Goal: Task Accomplishment & Management: Manage account settings

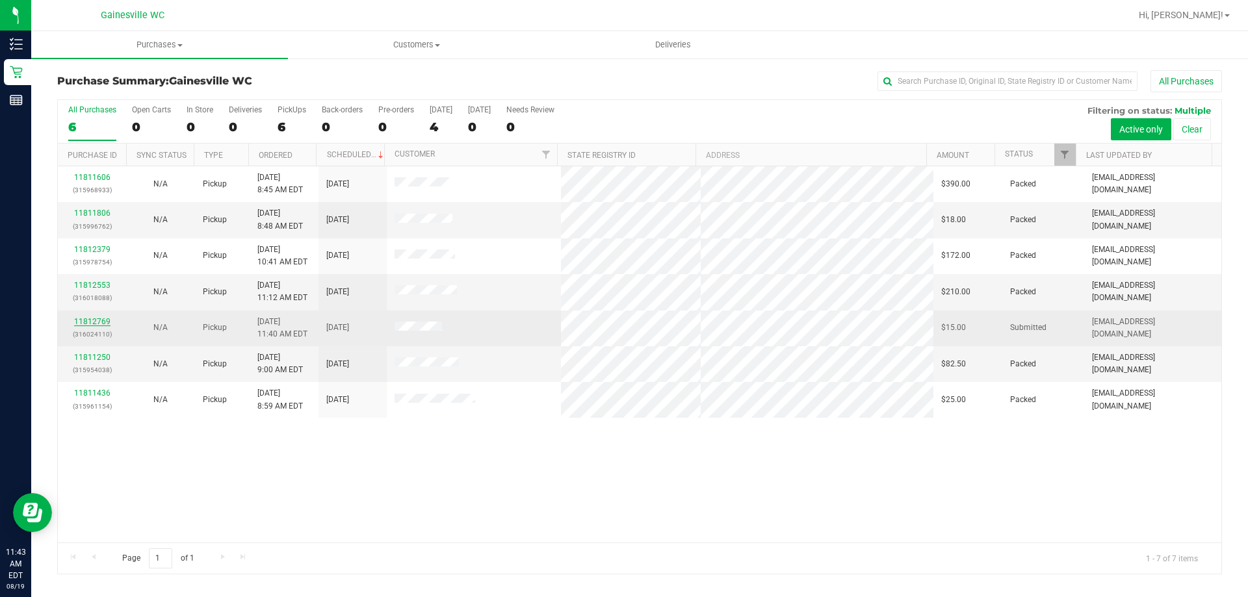
click at [92, 325] on link "11812769" at bounding box center [92, 321] width 36 height 9
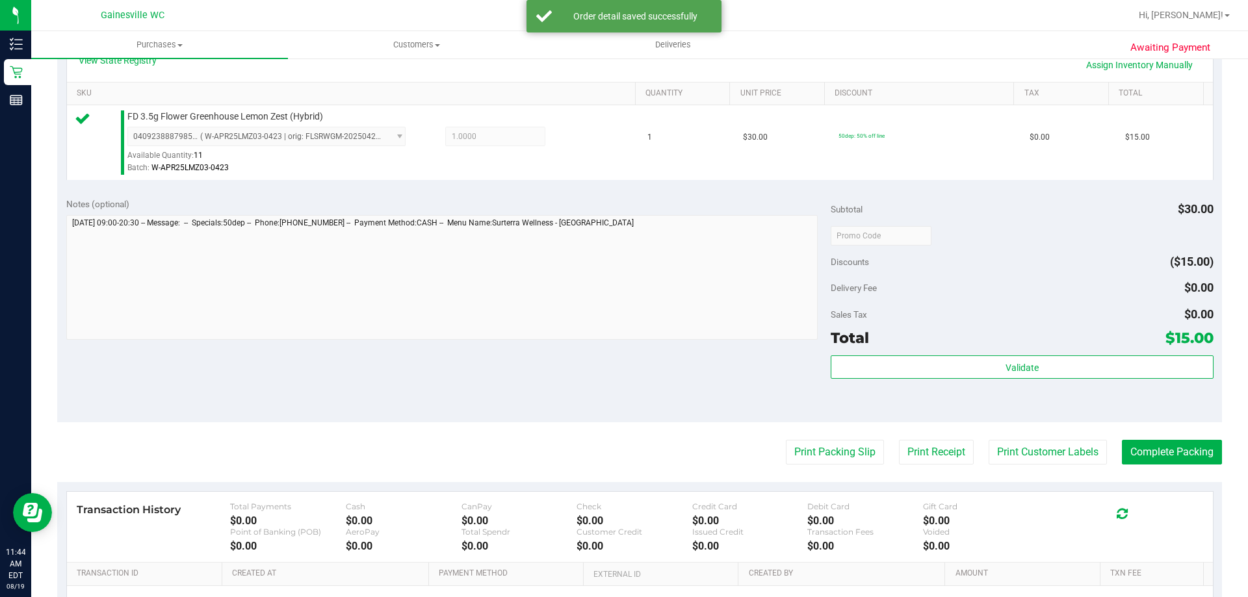
scroll to position [325, 0]
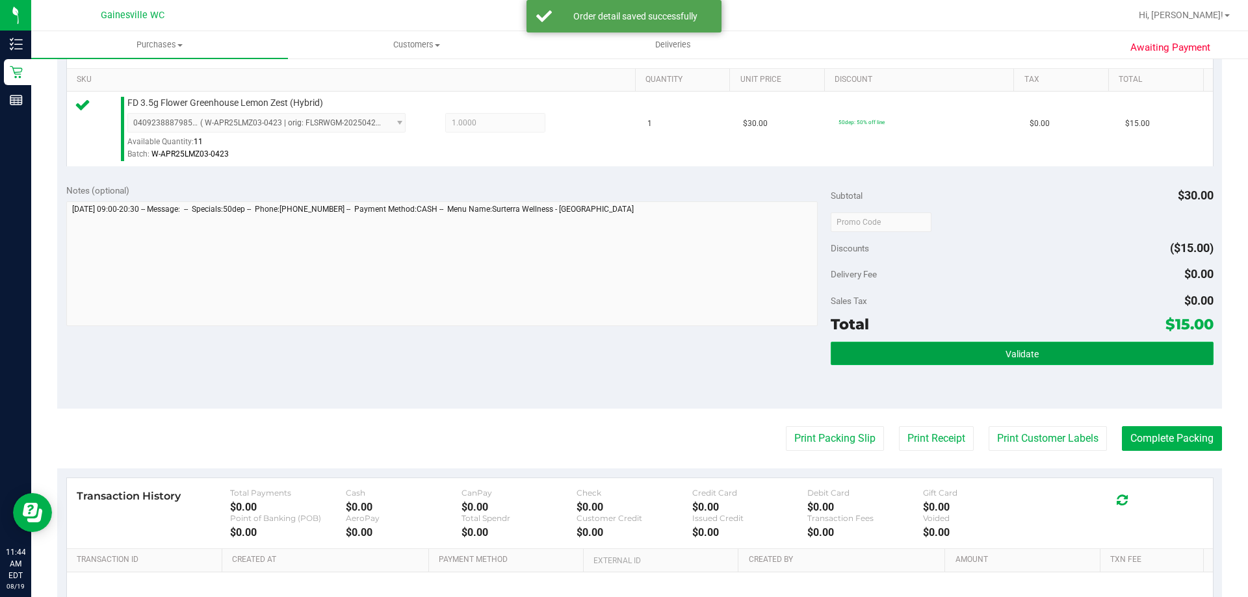
click at [922, 361] on button "Validate" at bounding box center [1021, 353] width 382 height 23
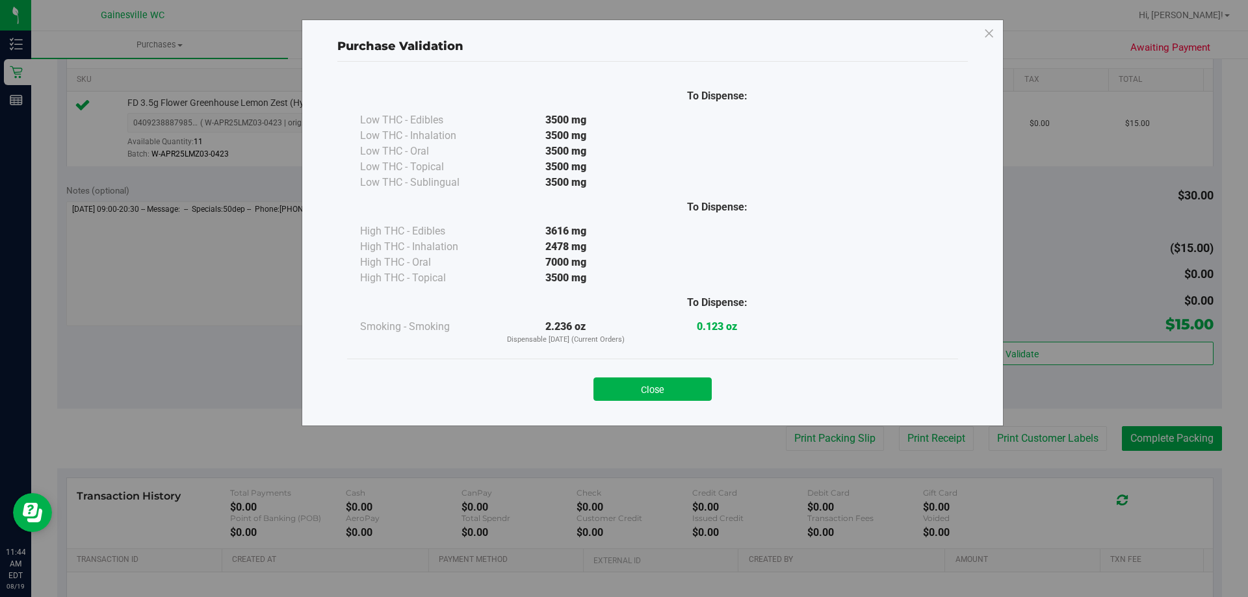
drag, startPoint x: 644, startPoint y: 385, endPoint x: 710, endPoint y: 437, distance: 84.2
click at [642, 385] on button "Close" at bounding box center [652, 389] width 118 height 23
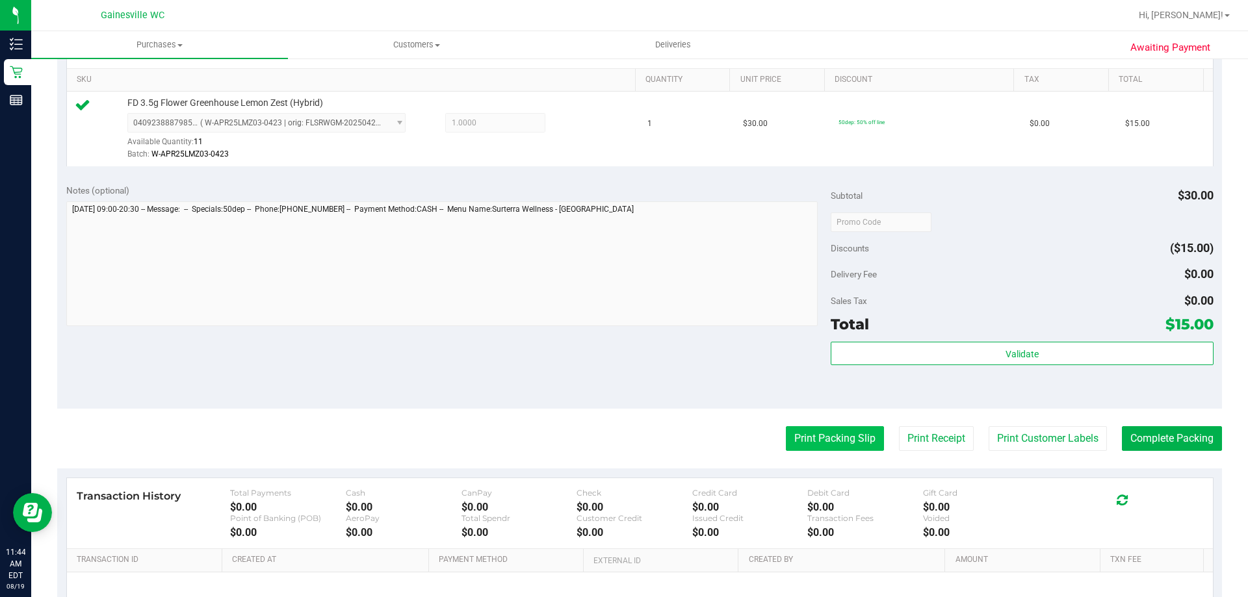
click at [788, 430] on button "Print Packing Slip" at bounding box center [835, 438] width 98 height 25
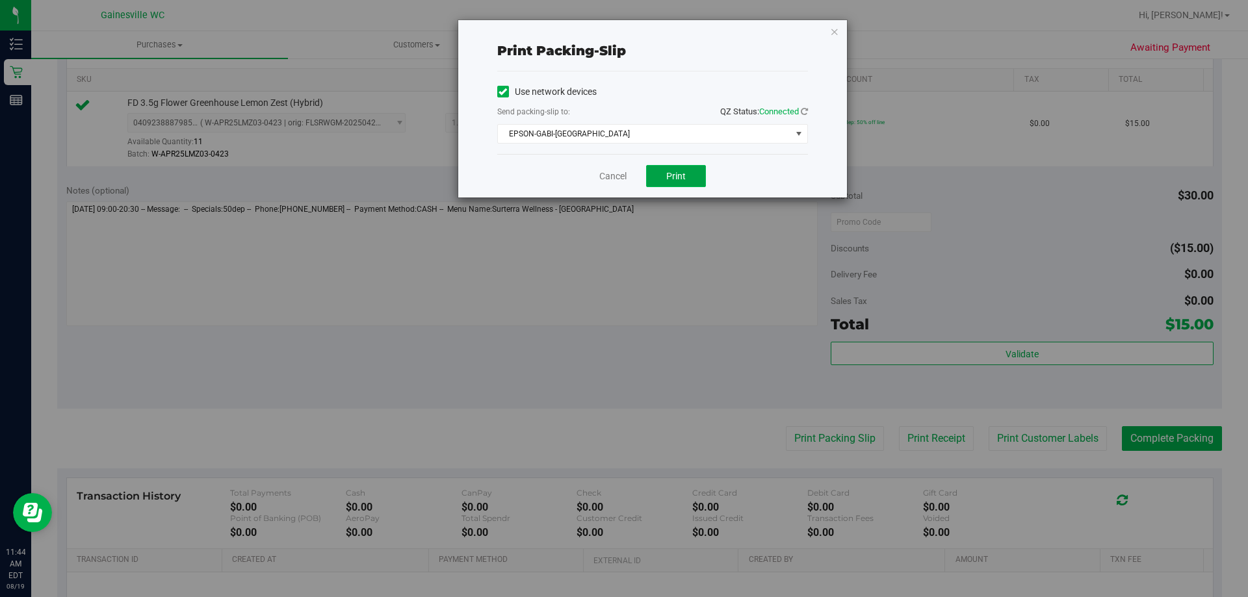
click at [661, 174] on button "Print" at bounding box center [676, 176] width 60 height 22
click at [620, 178] on link "Cancel" at bounding box center [612, 177] width 27 height 14
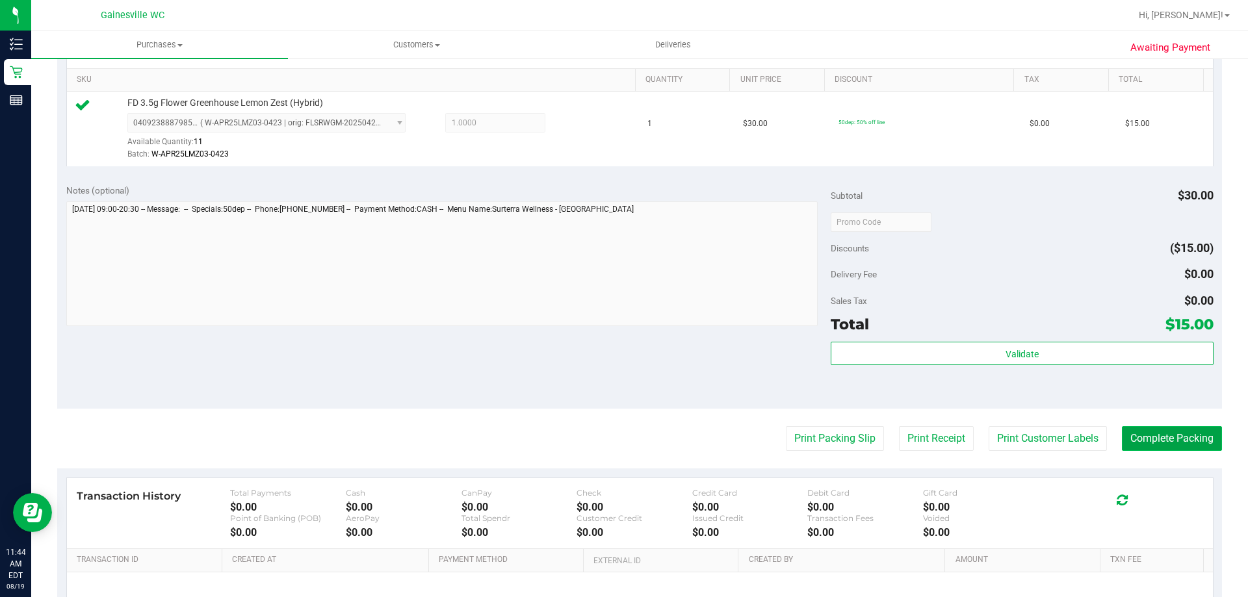
click at [1157, 432] on button "Complete Packing" at bounding box center [1172, 438] width 100 height 25
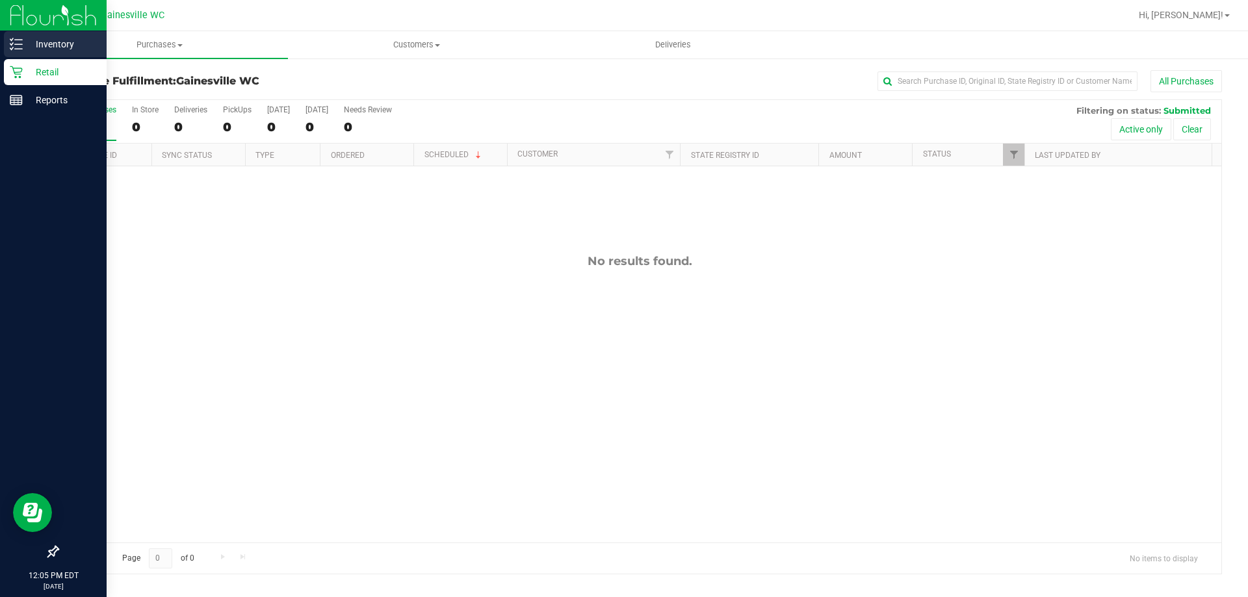
click at [39, 46] on p "Inventory" at bounding box center [62, 44] width 78 height 16
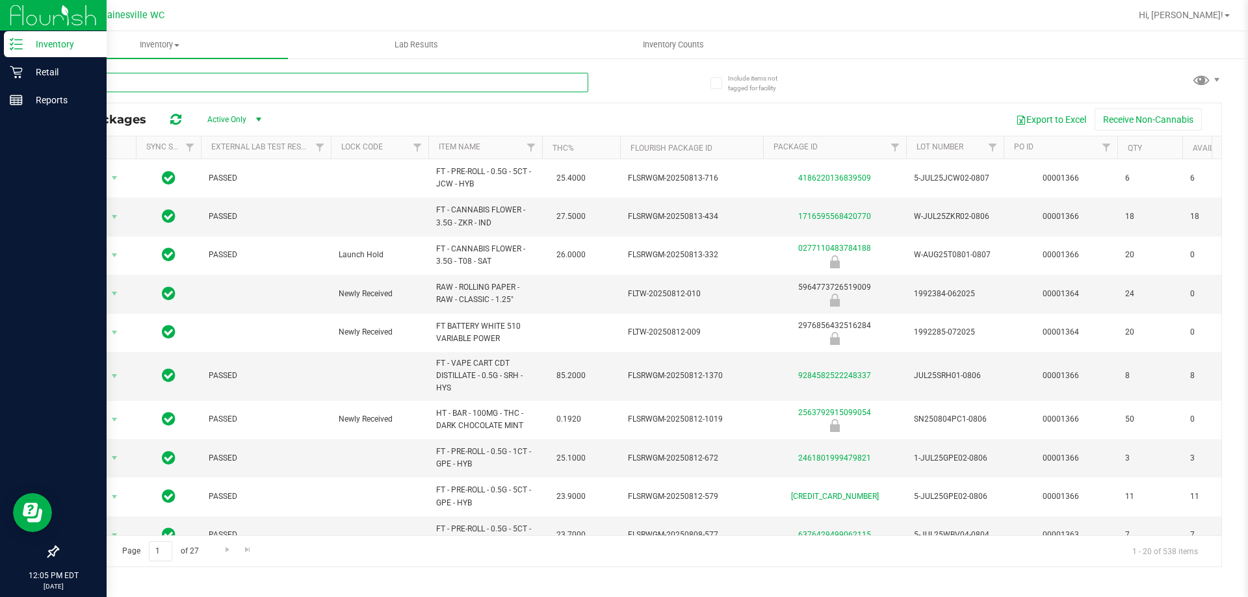
click at [144, 81] on input "text" at bounding box center [322, 82] width 531 height 19
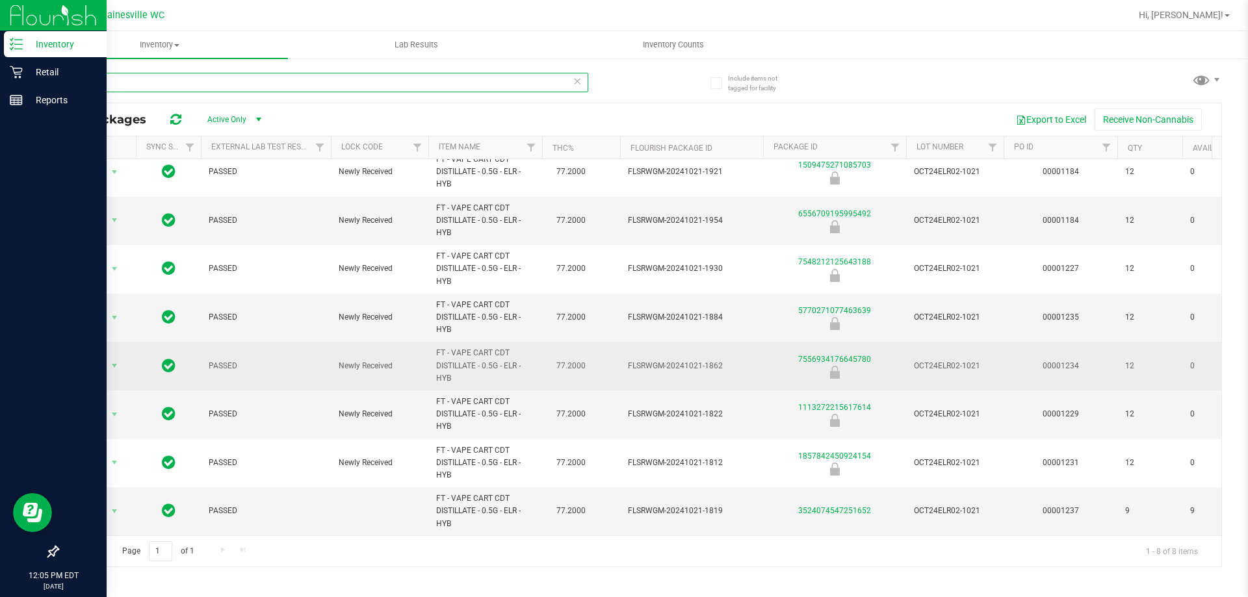
scroll to position [21, 0]
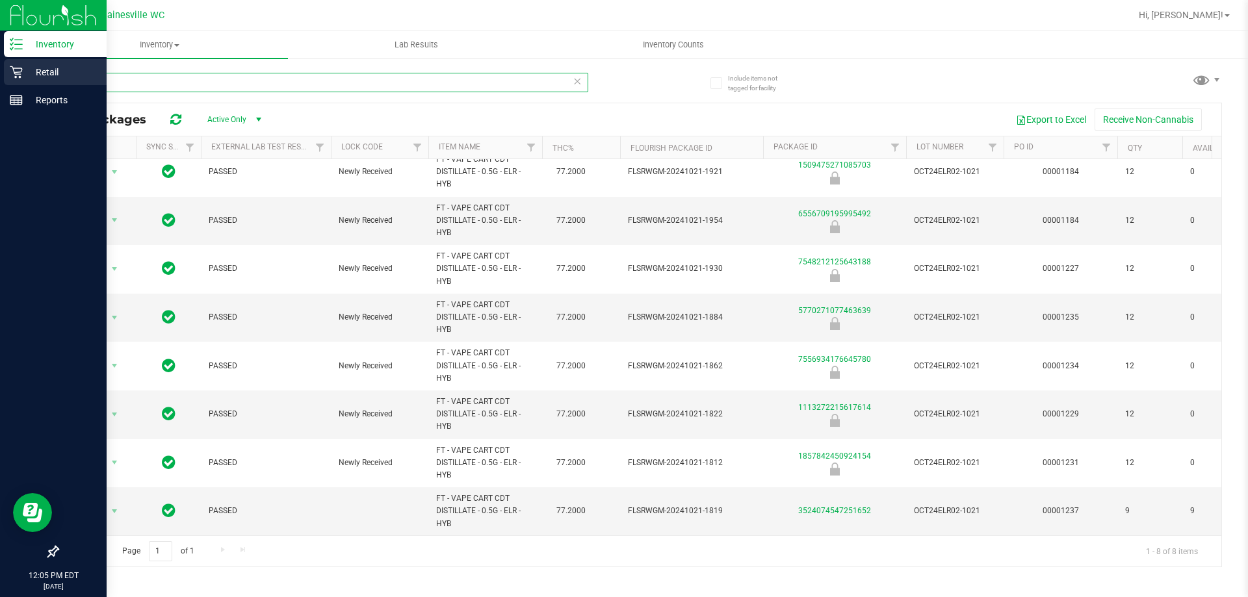
drag, startPoint x: 107, startPoint y: 80, endPoint x: 0, endPoint y: 79, distance: 106.6
click at [0, 79] on div "Inventory Retail Reports 12:05 PM EDT [DATE] 08/19 [GEOGRAPHIC_DATA] WC Hi, [PE…" at bounding box center [624, 298] width 1248 height 597
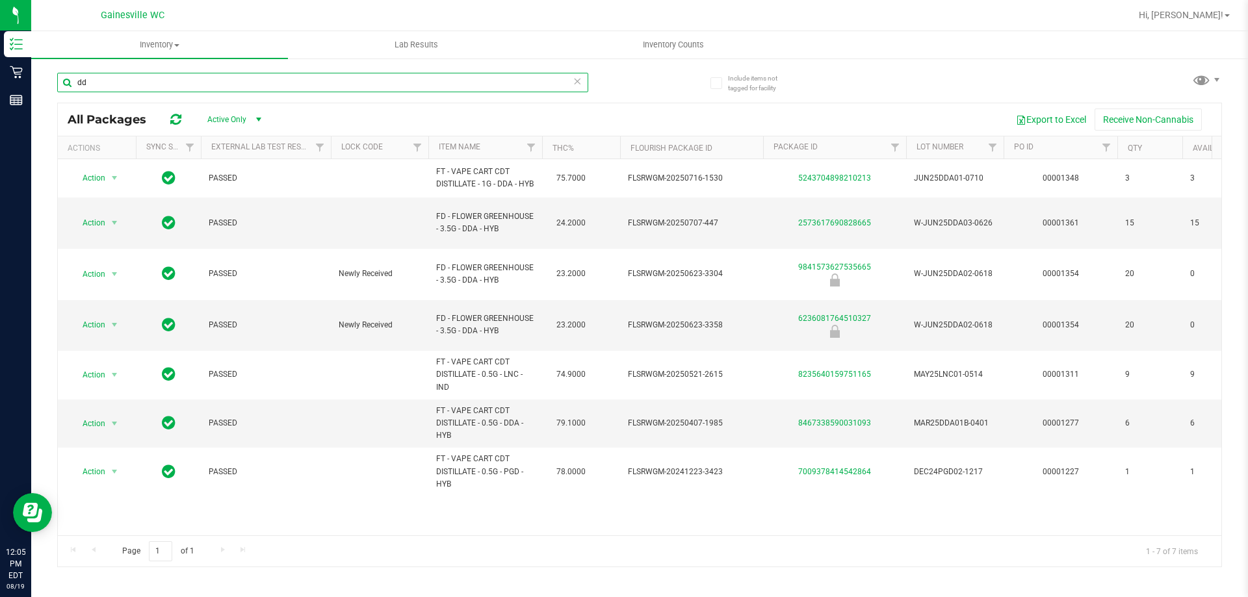
type input "d"
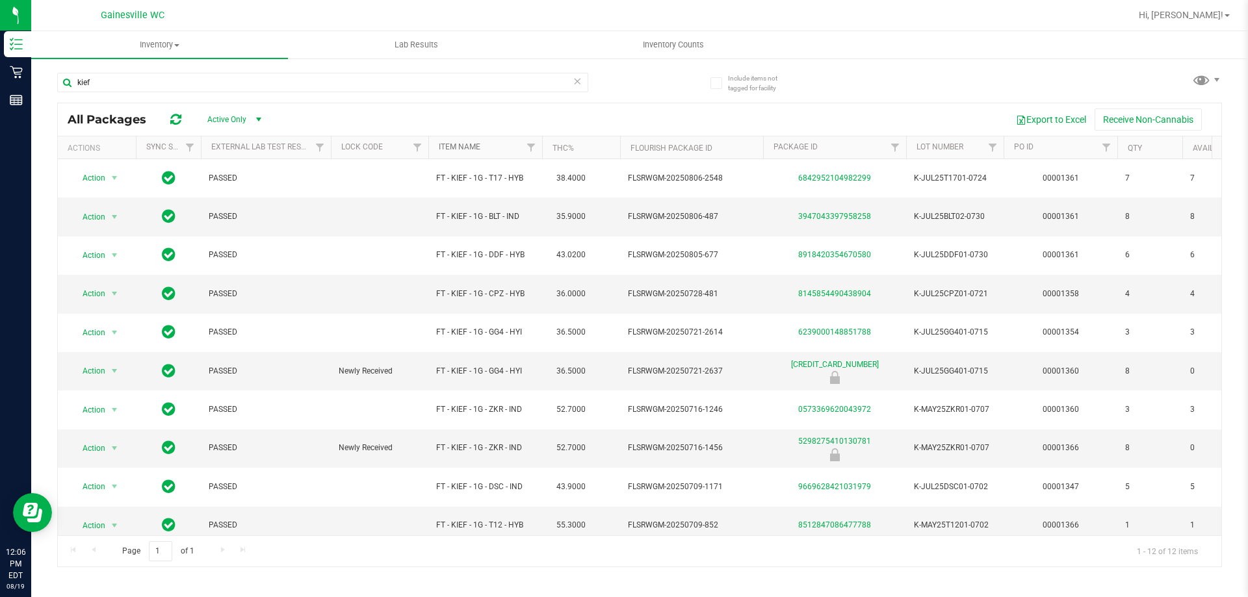
click at [452, 146] on link "Item Name" at bounding box center [460, 146] width 42 height 9
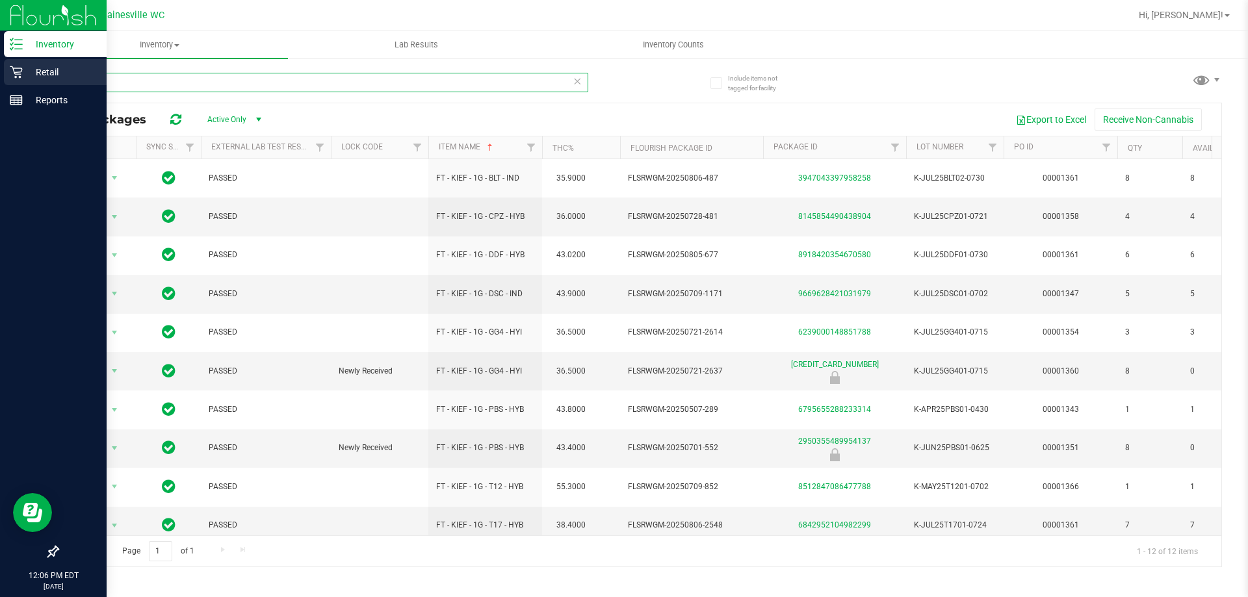
drag, startPoint x: 112, startPoint y: 79, endPoint x: 10, endPoint y: 85, distance: 101.6
click at [10, 85] on div "Inventory Retail Reports 12:06 PM EDT [DATE] 08/19 [GEOGRAPHIC_DATA] WC Hi, [PE…" at bounding box center [624, 298] width 1248 height 597
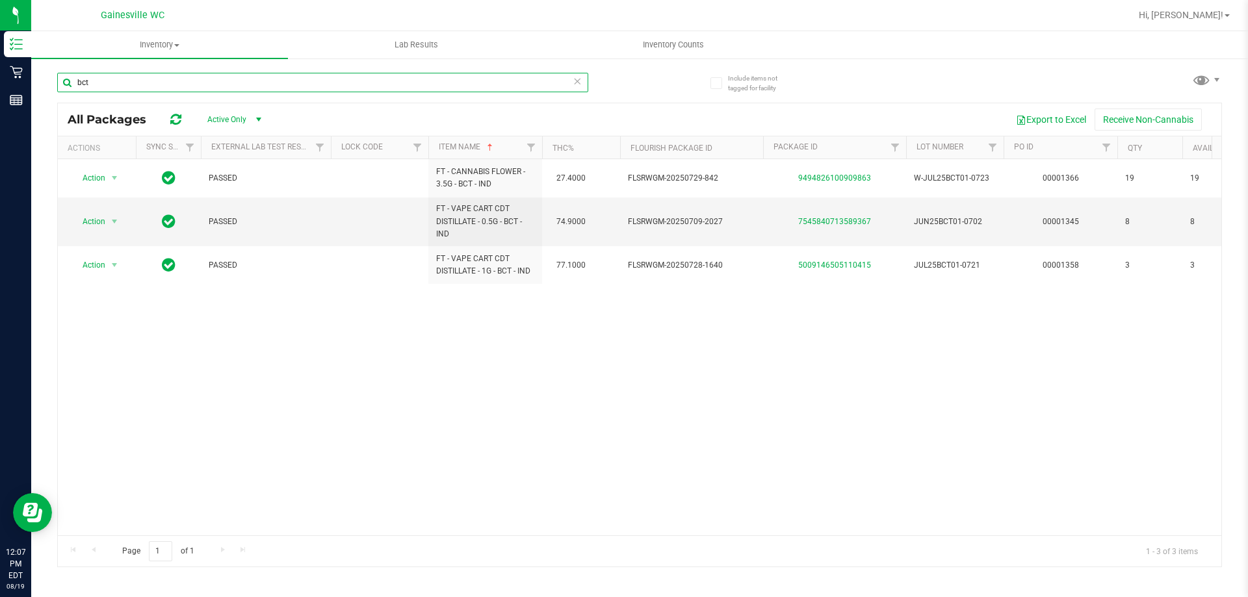
drag, startPoint x: 96, startPoint y: 75, endPoint x: 57, endPoint y: 76, distance: 39.0
click at [57, 76] on div "Include items not tagged for facility bct All Packages Active Only Active Only …" at bounding box center [639, 255] width 1216 height 396
type input "s"
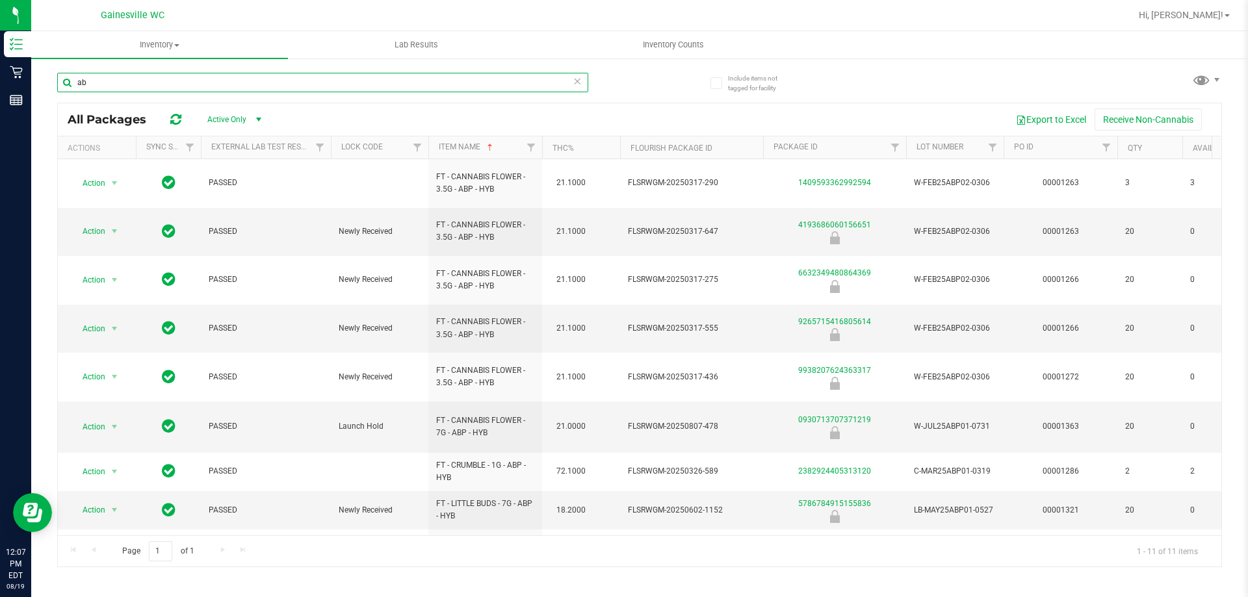
type input "a"
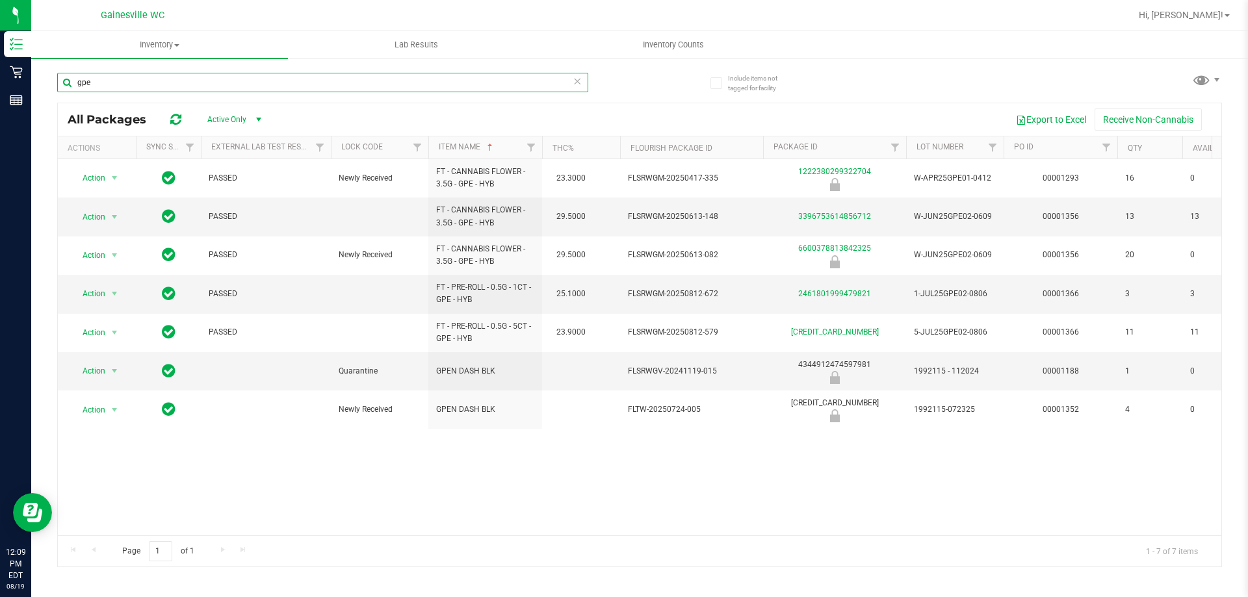
type input "gpe"
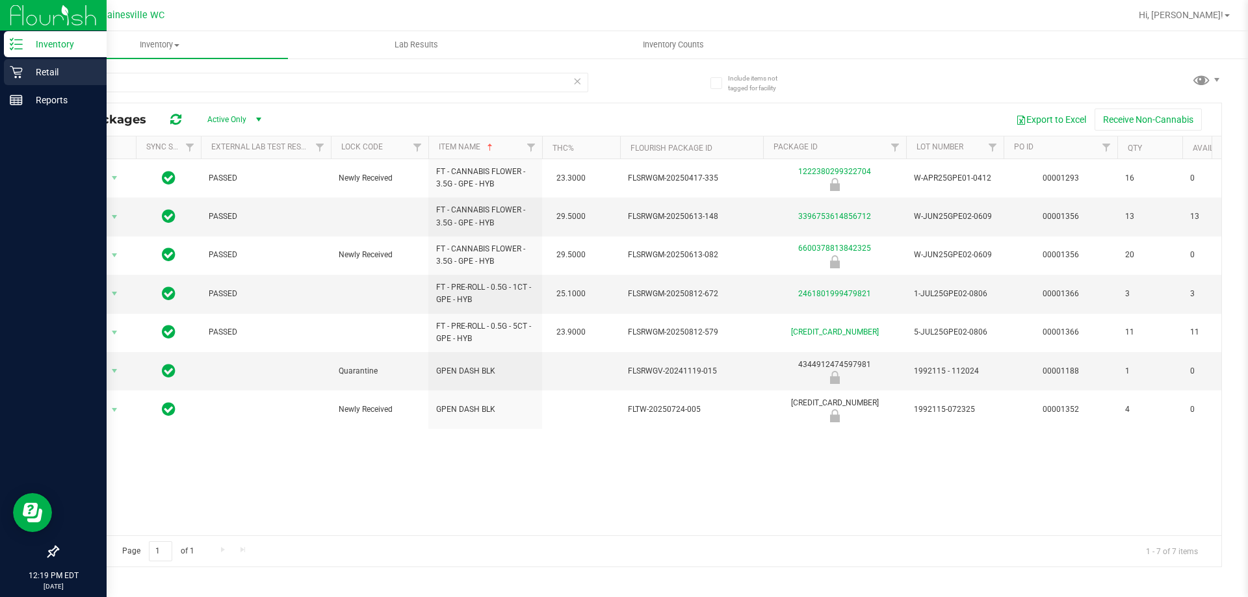
click at [51, 73] on p "Retail" at bounding box center [62, 72] width 78 height 16
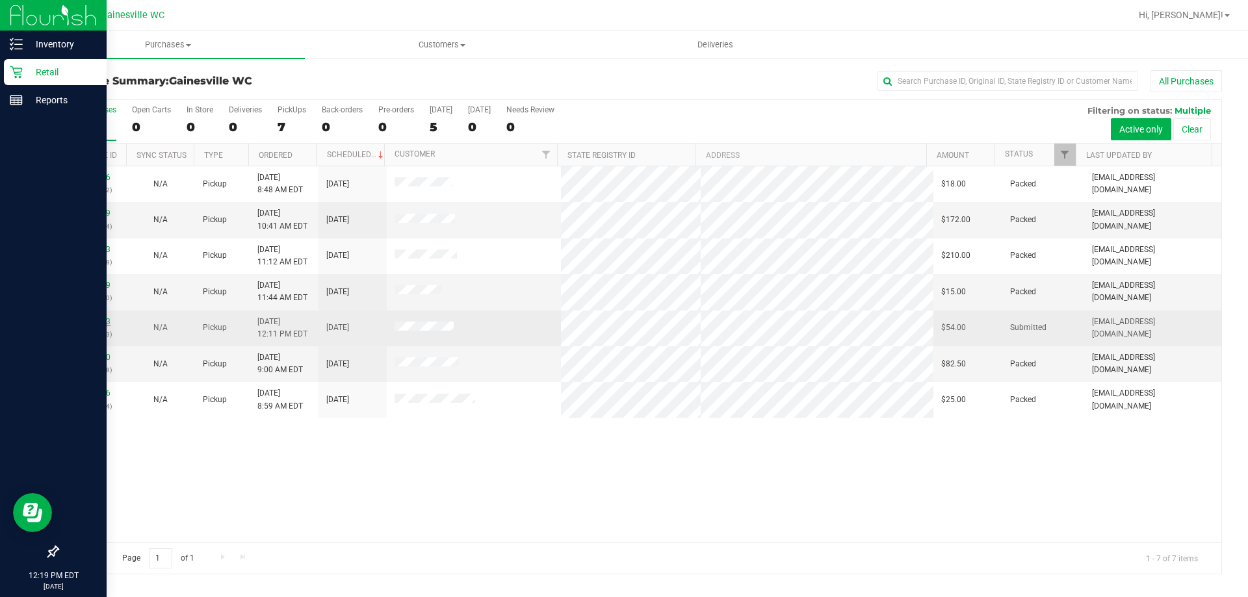
click at [81, 318] on link "11812953" at bounding box center [92, 321] width 36 height 9
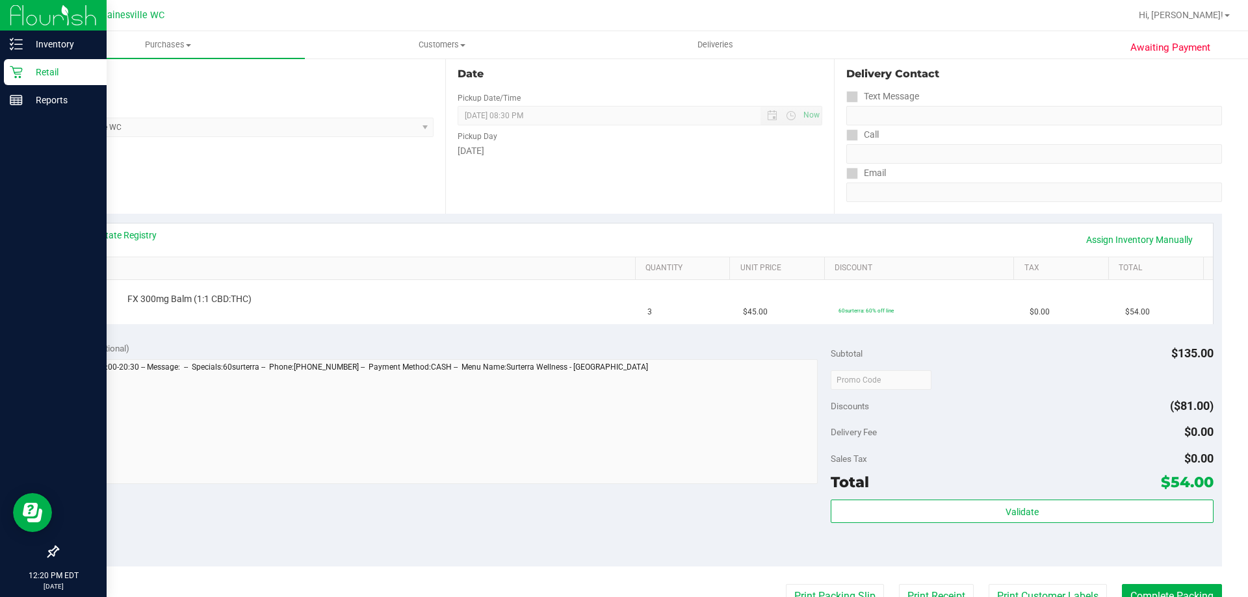
scroll to position [195, 0]
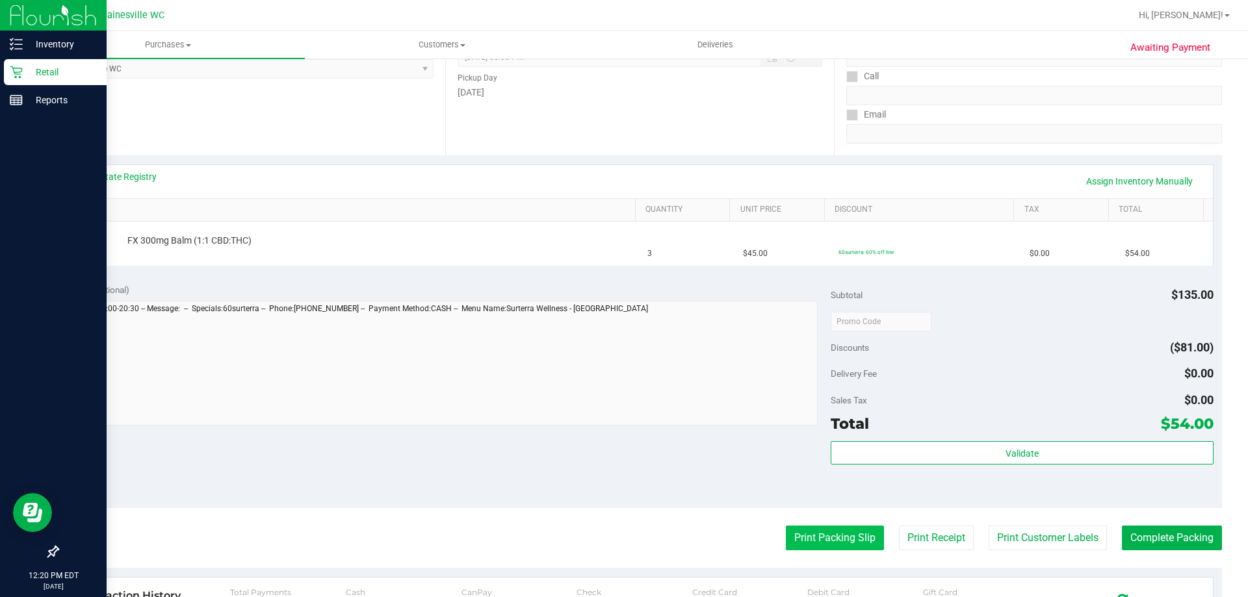
click at [817, 537] on button "Print Packing Slip" at bounding box center [835, 538] width 98 height 25
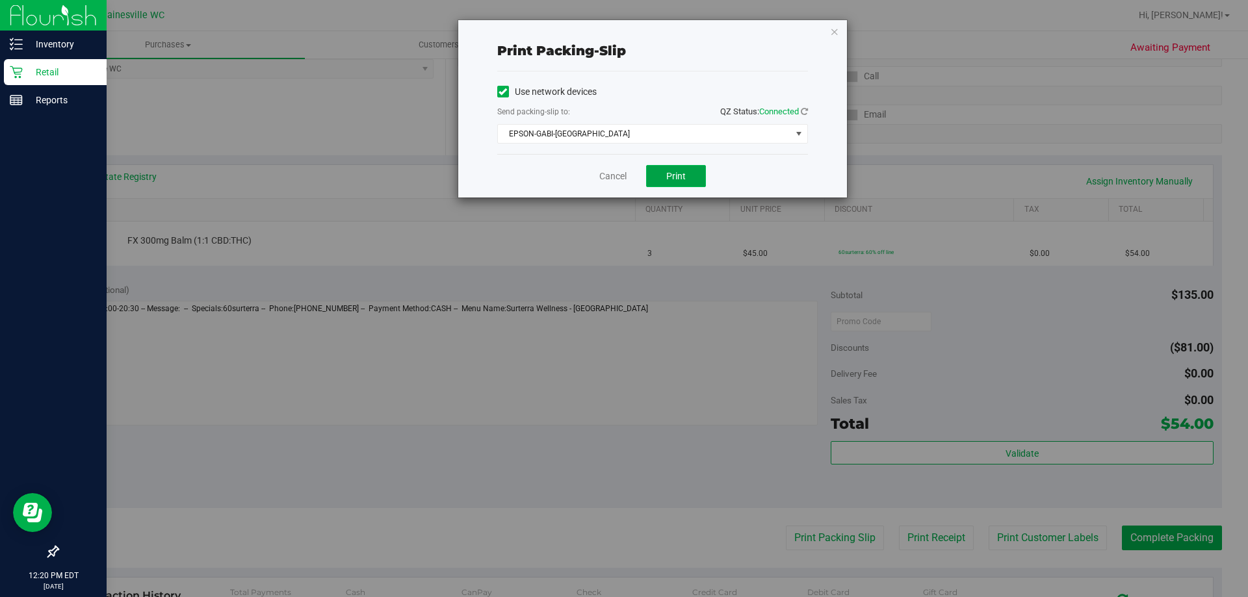
click at [661, 179] on button "Print" at bounding box center [676, 176] width 60 height 22
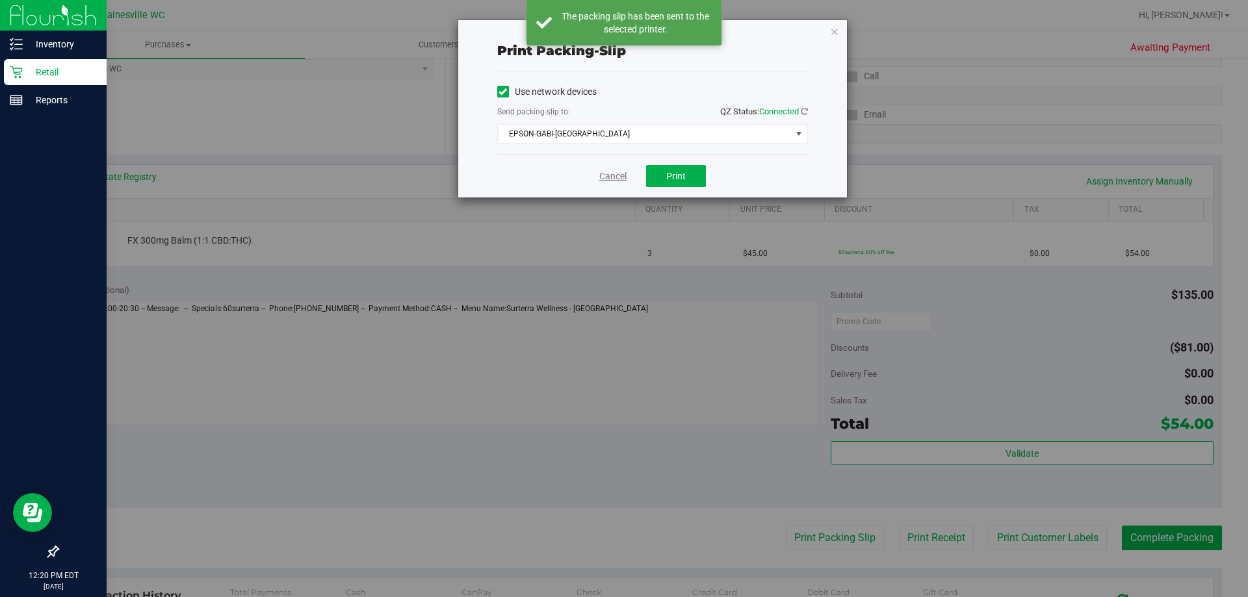
click at [617, 174] on link "Cancel" at bounding box center [612, 177] width 27 height 14
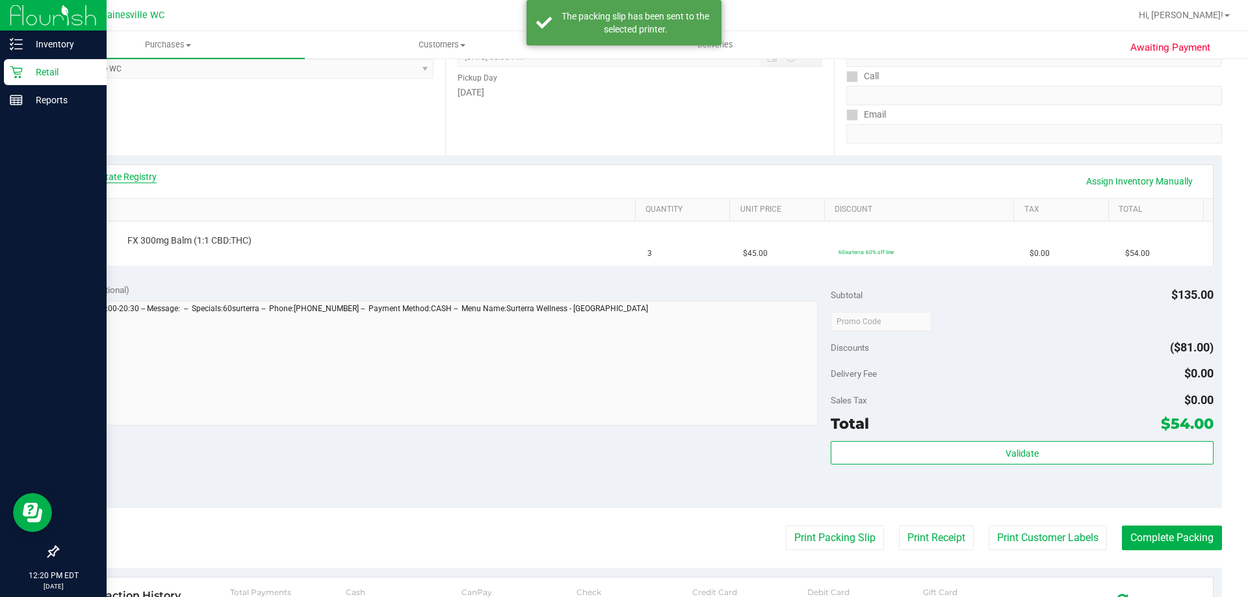
click at [146, 175] on link "View State Registry" at bounding box center [118, 176] width 78 height 13
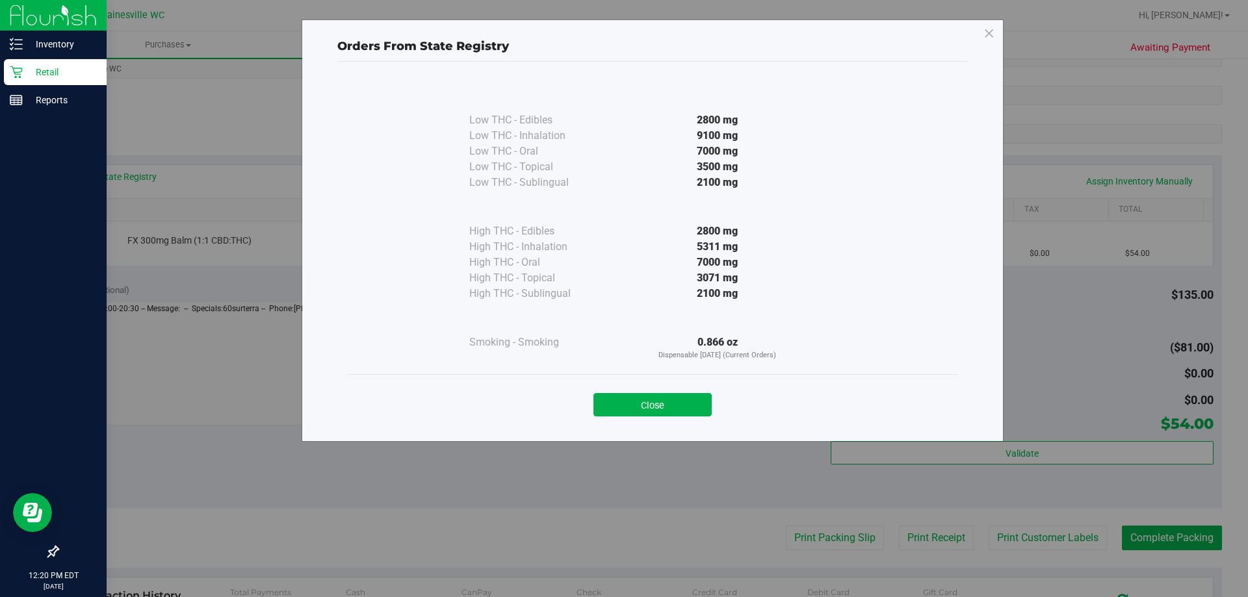
click at [690, 390] on div "Close" at bounding box center [652, 401] width 591 height 32
click at [687, 401] on button "Close" at bounding box center [652, 404] width 118 height 23
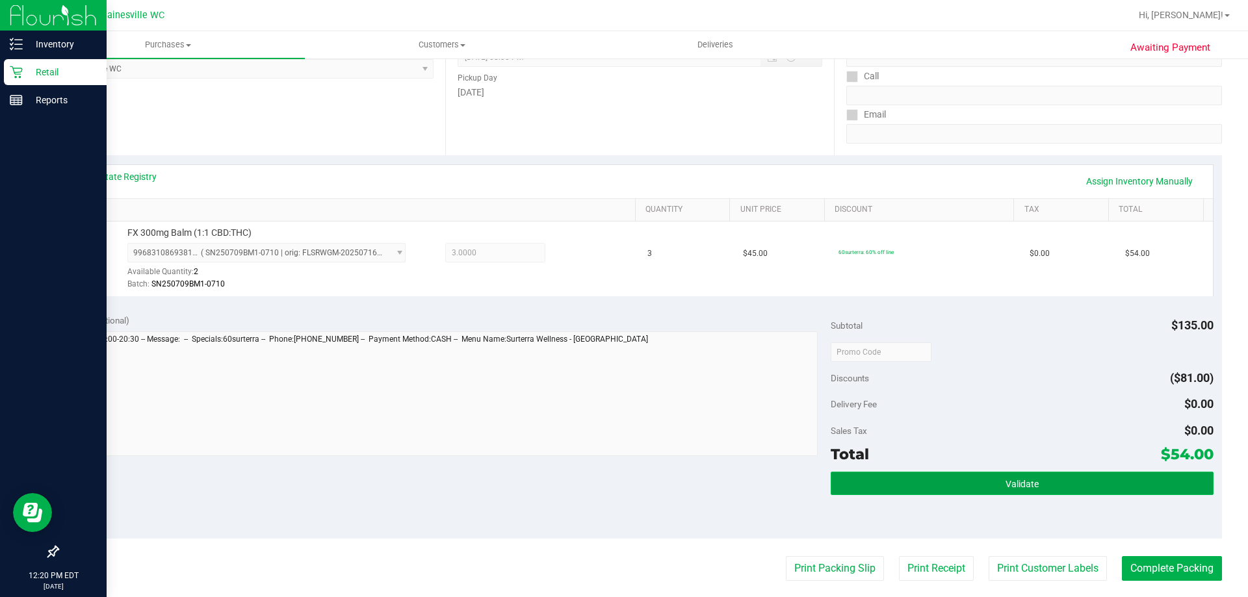
click at [1147, 484] on button "Validate" at bounding box center [1021, 483] width 382 height 23
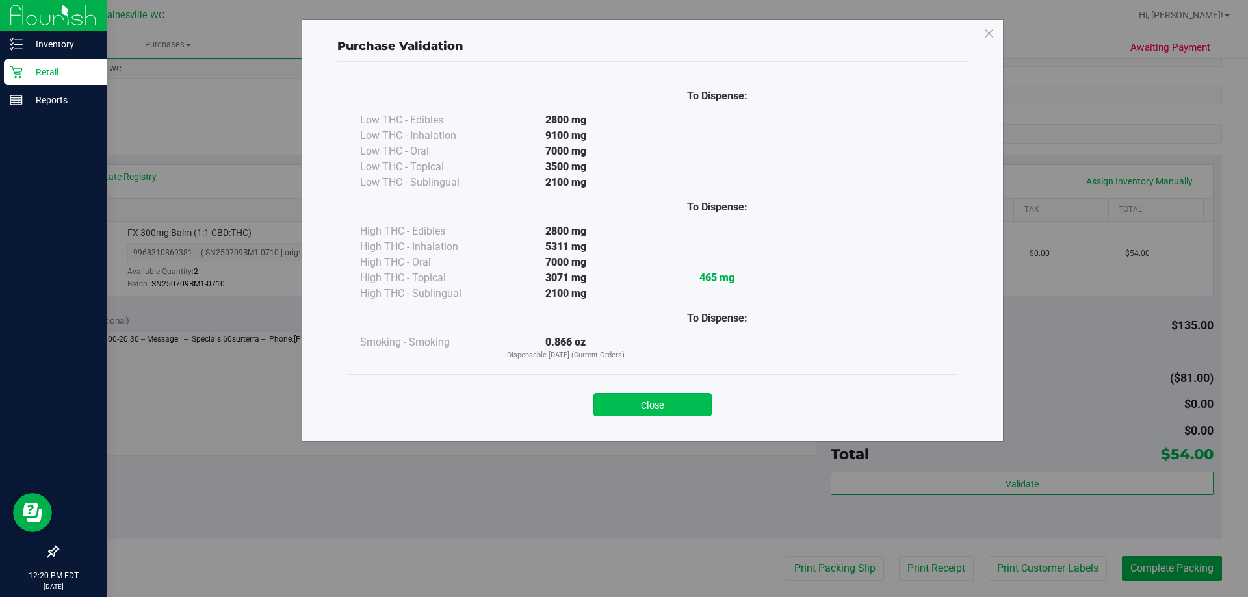
click at [676, 405] on button "Close" at bounding box center [652, 404] width 118 height 23
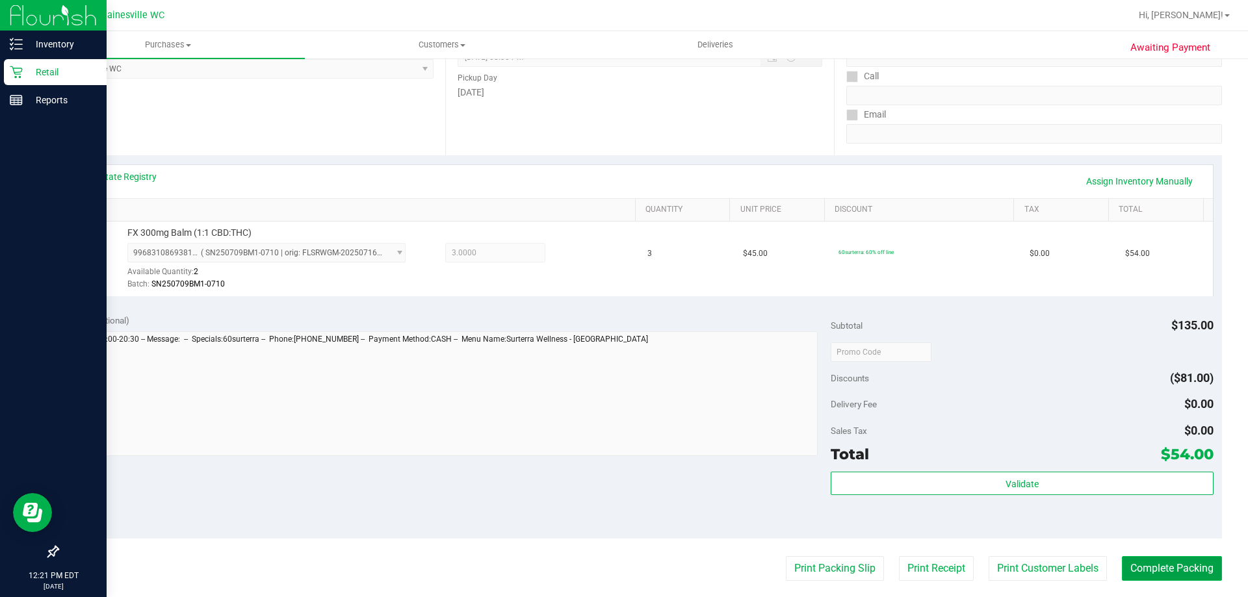
click at [1175, 563] on button "Complete Packing" at bounding box center [1172, 568] width 100 height 25
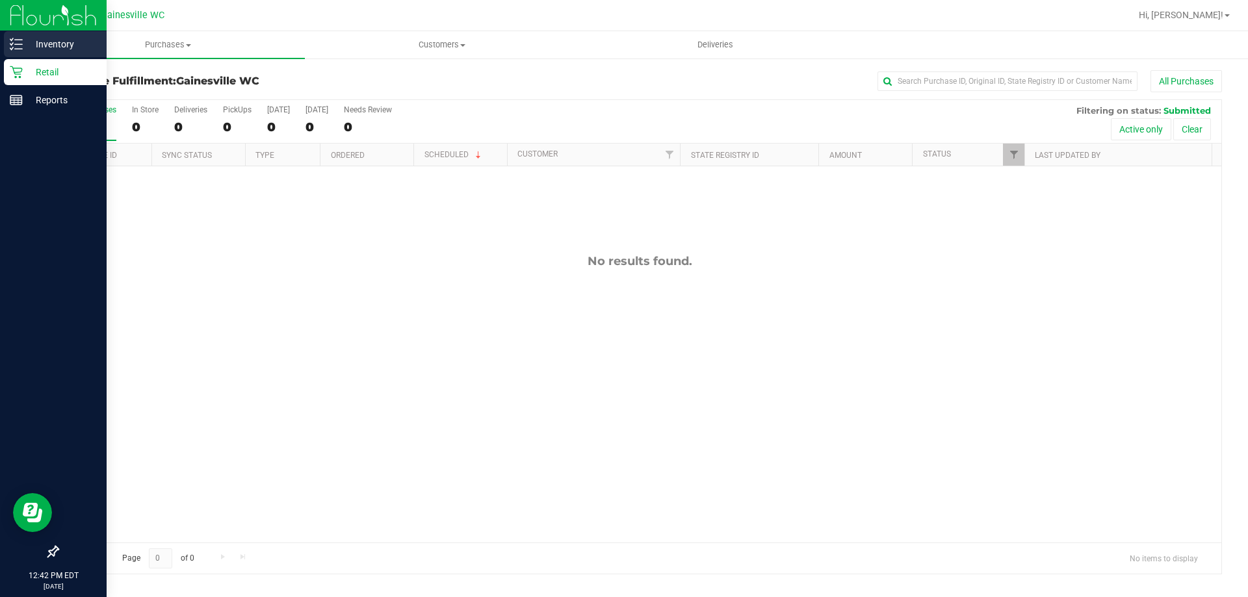
click at [24, 37] on p "Inventory" at bounding box center [62, 44] width 78 height 16
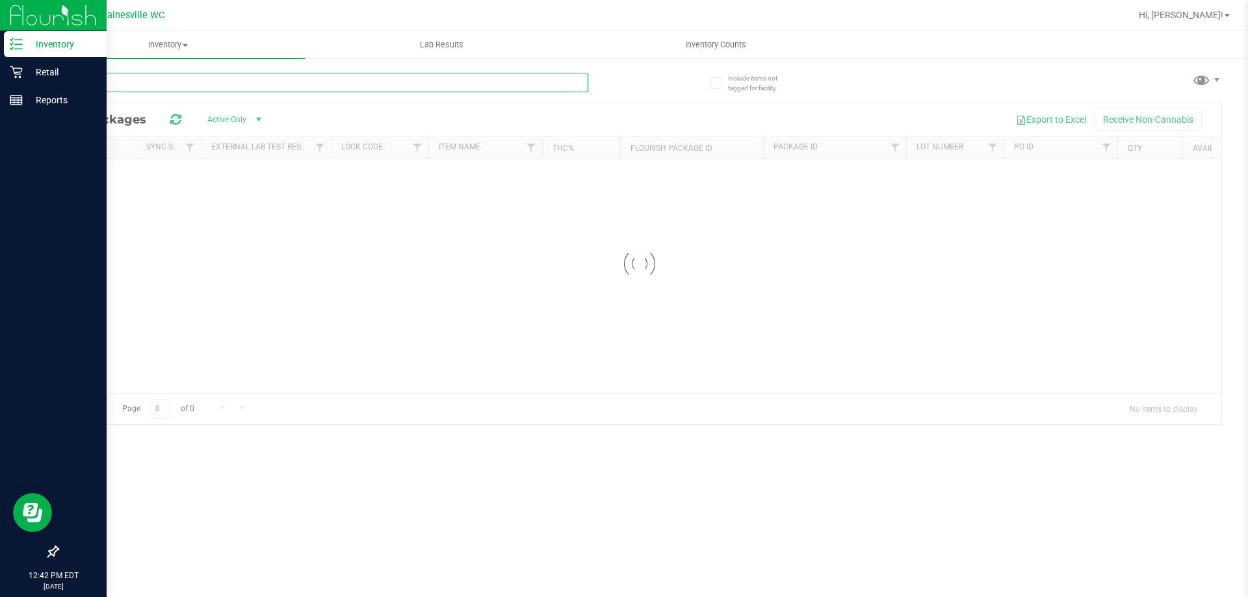
click at [262, 90] on input "text" at bounding box center [322, 82] width 531 height 19
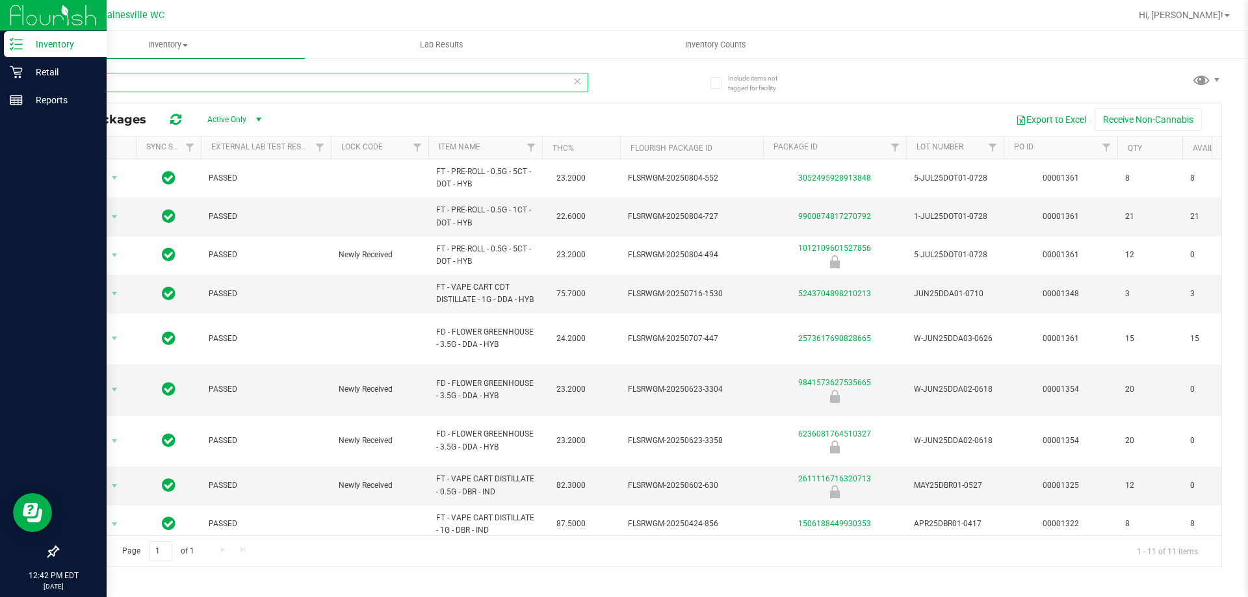
click at [509, 82] on input "don" at bounding box center [322, 82] width 531 height 19
type input "dot"
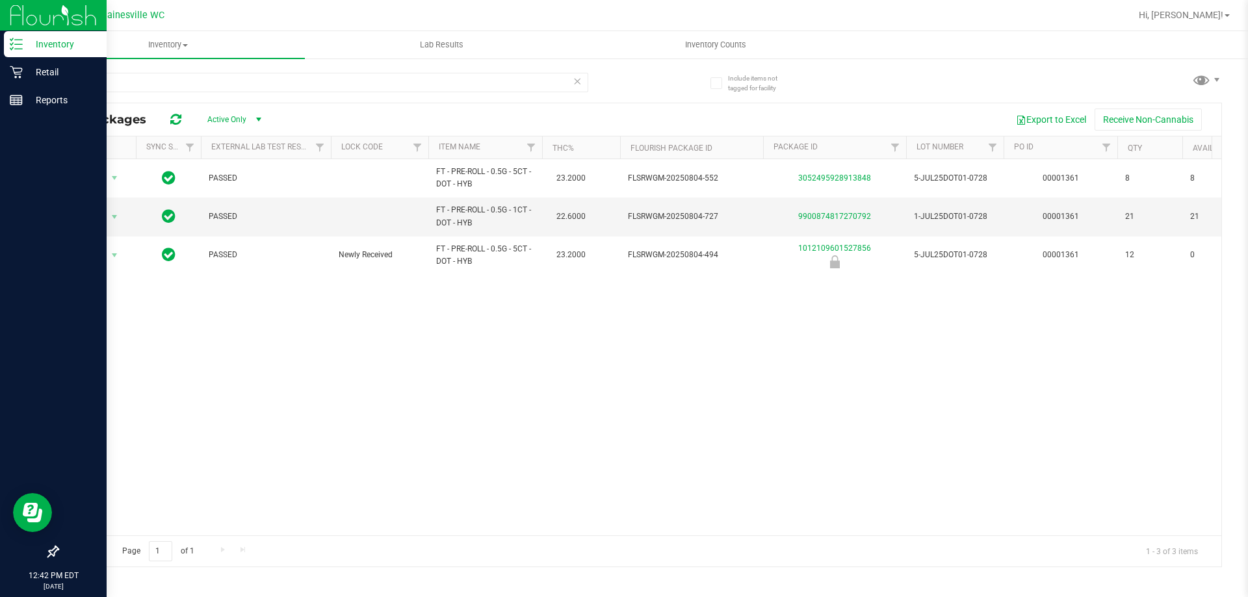
click at [577, 80] on icon at bounding box center [576, 81] width 9 height 16
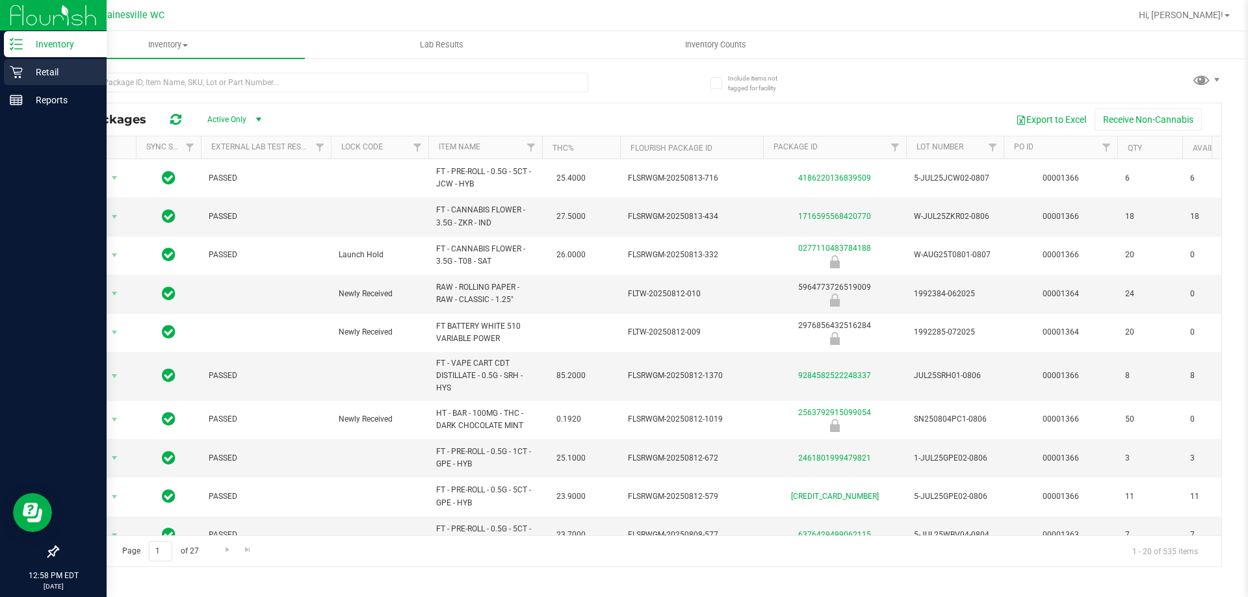
click at [50, 72] on p "Retail" at bounding box center [62, 72] width 78 height 16
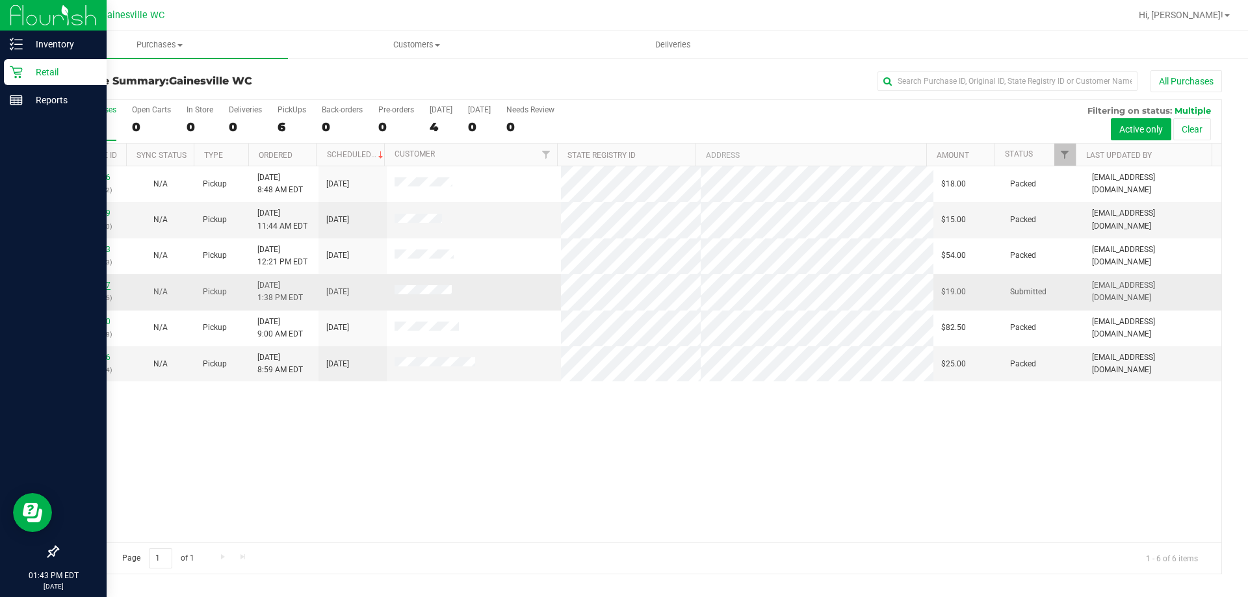
click at [81, 283] on link "11813507" at bounding box center [92, 285] width 36 height 9
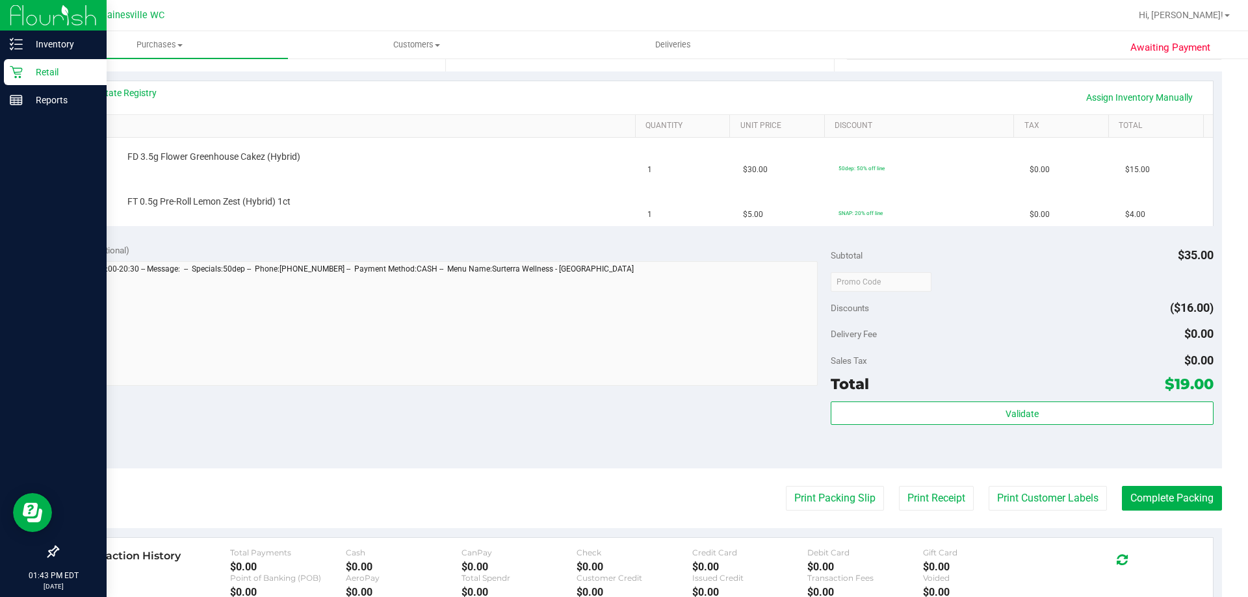
scroll to position [325, 0]
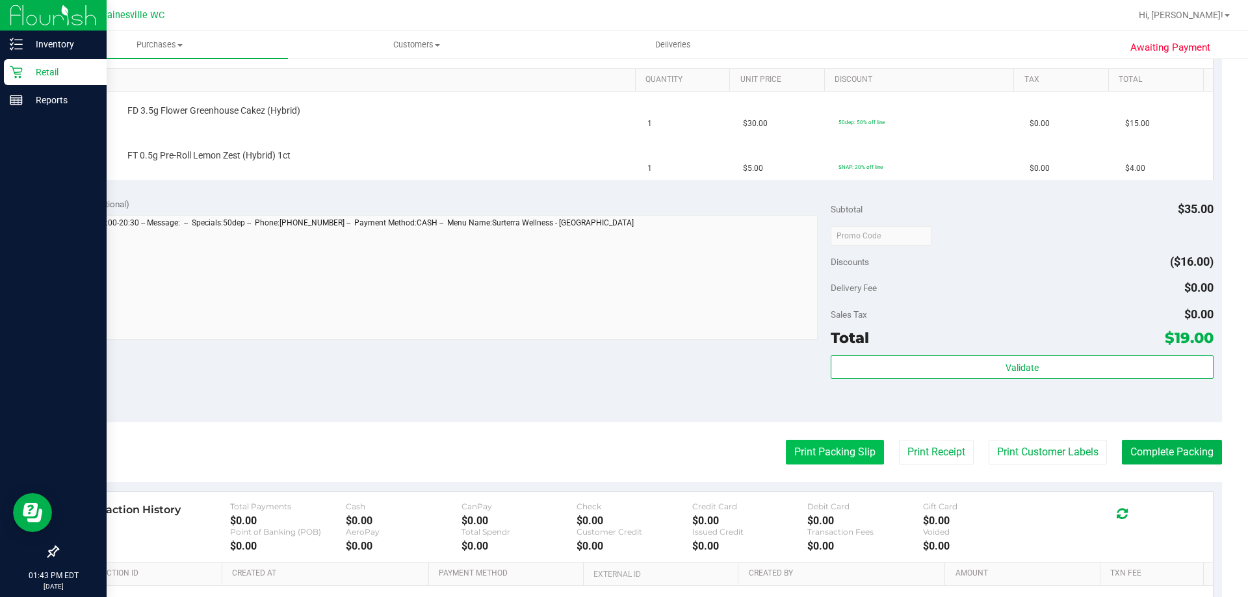
click at [796, 448] on button "Print Packing Slip" at bounding box center [835, 452] width 98 height 25
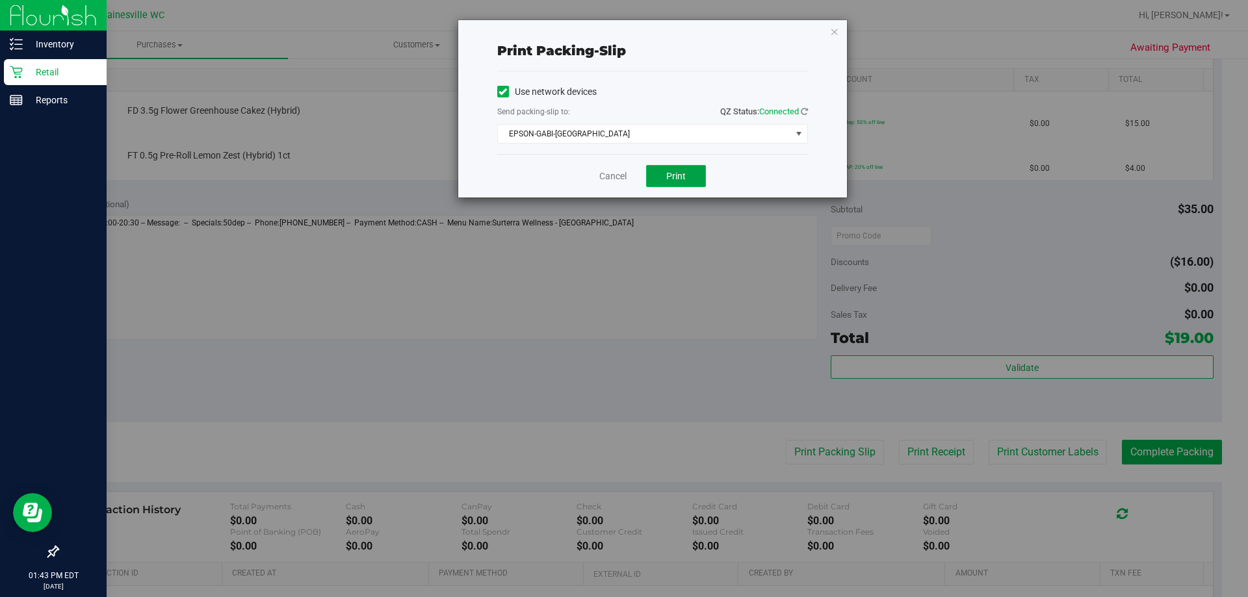
drag, startPoint x: 676, startPoint y: 170, endPoint x: 680, endPoint y: 176, distance: 7.9
click at [678, 173] on button "Print" at bounding box center [676, 176] width 60 height 22
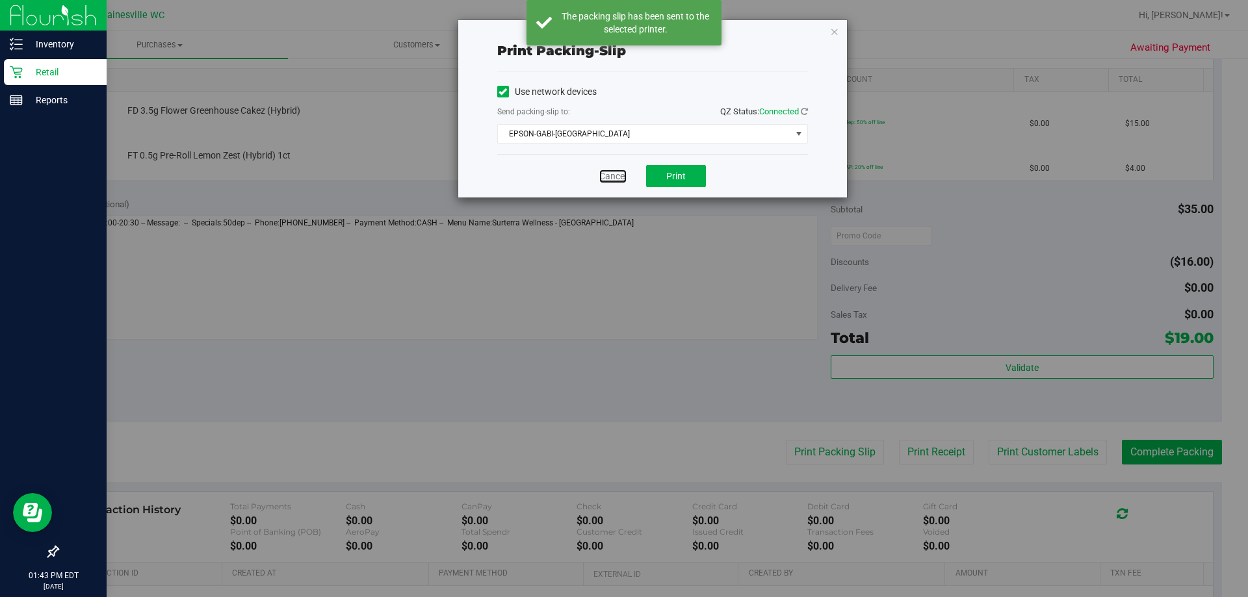
drag, startPoint x: 613, startPoint y: 174, endPoint x: 617, endPoint y: 180, distance: 7.4
click at [613, 175] on link "Cancel" at bounding box center [612, 177] width 27 height 14
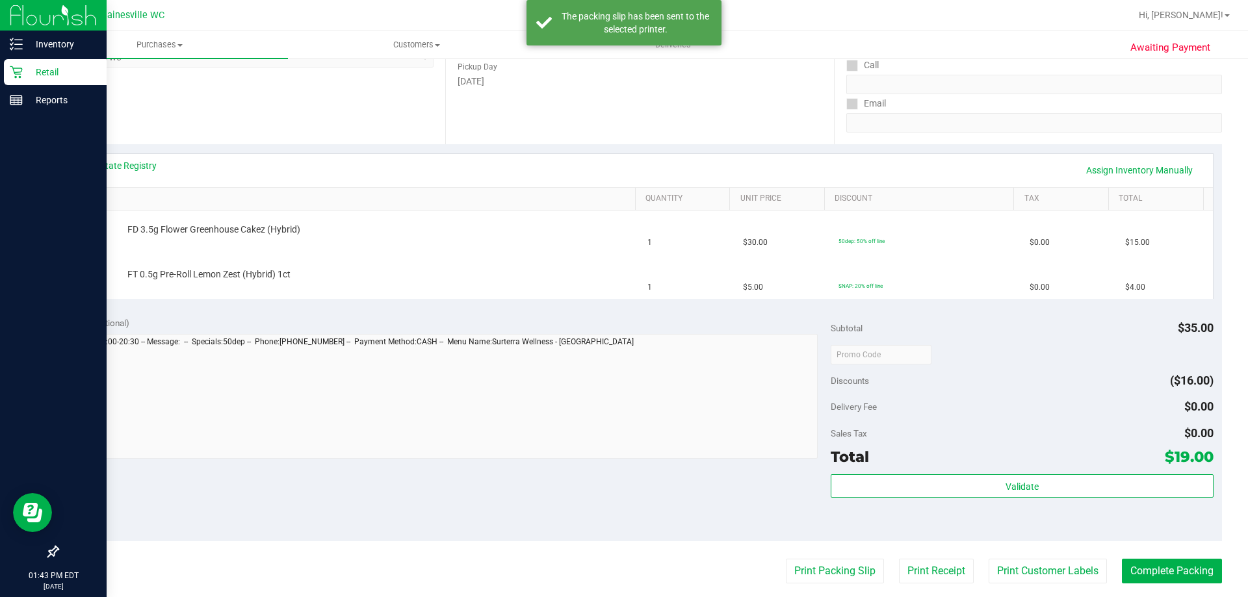
scroll to position [195, 0]
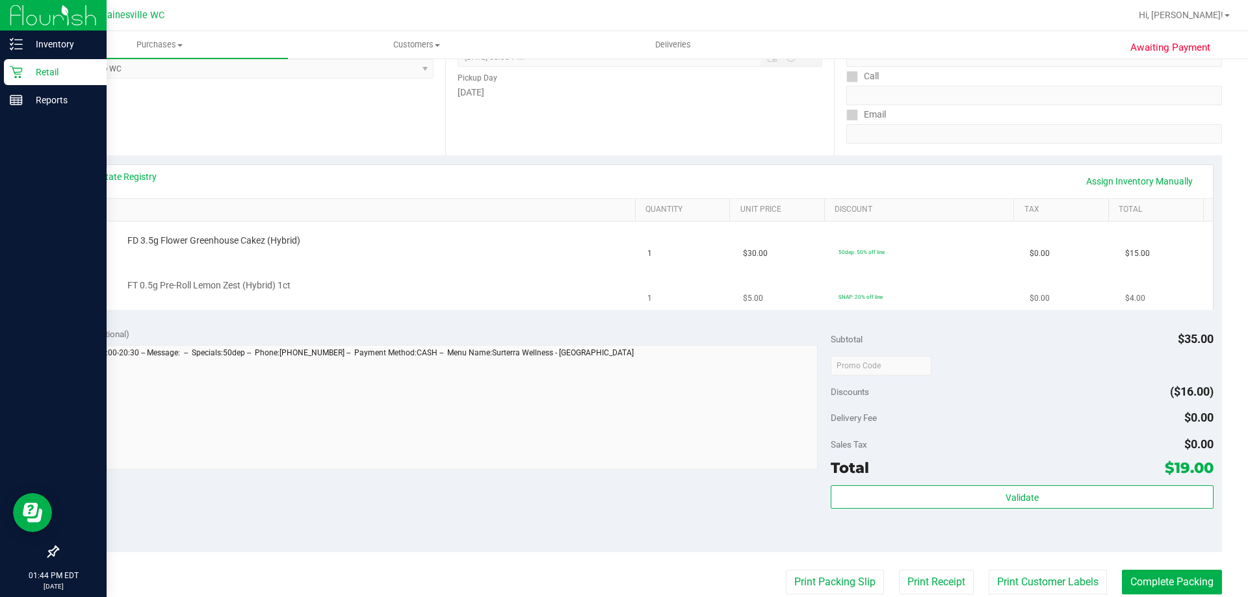
click at [786, 570] on button "Print Packing Slip" at bounding box center [835, 582] width 98 height 25
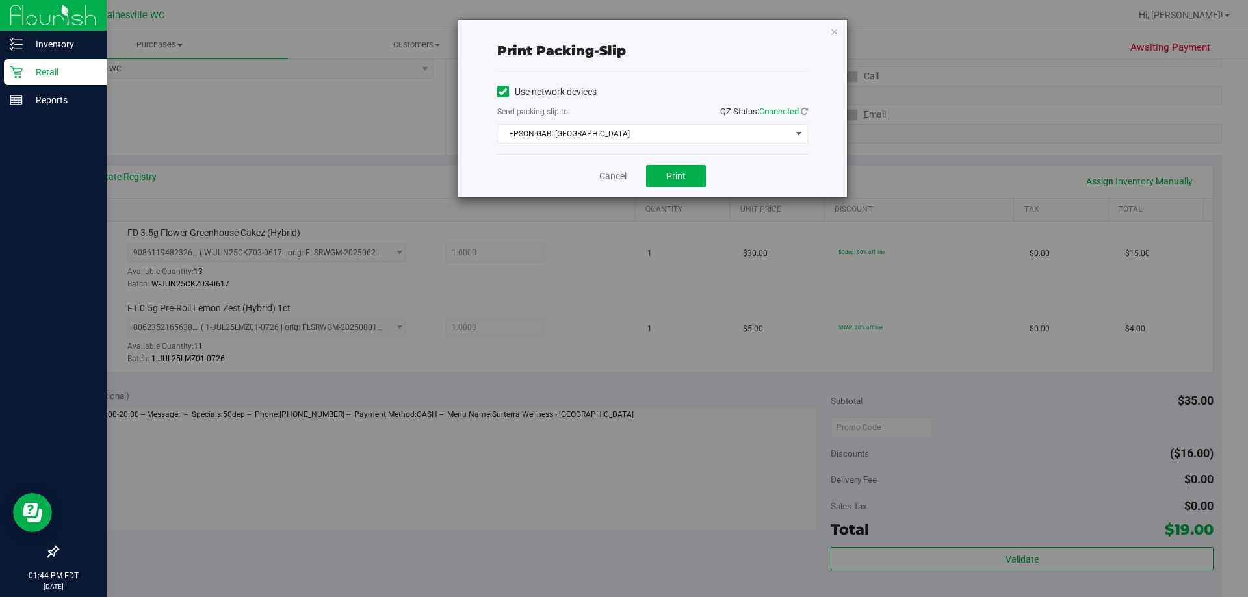
click at [595, 175] on div "Cancel Print" at bounding box center [652, 176] width 311 height 44
click at [603, 176] on link "Cancel" at bounding box center [612, 177] width 27 height 14
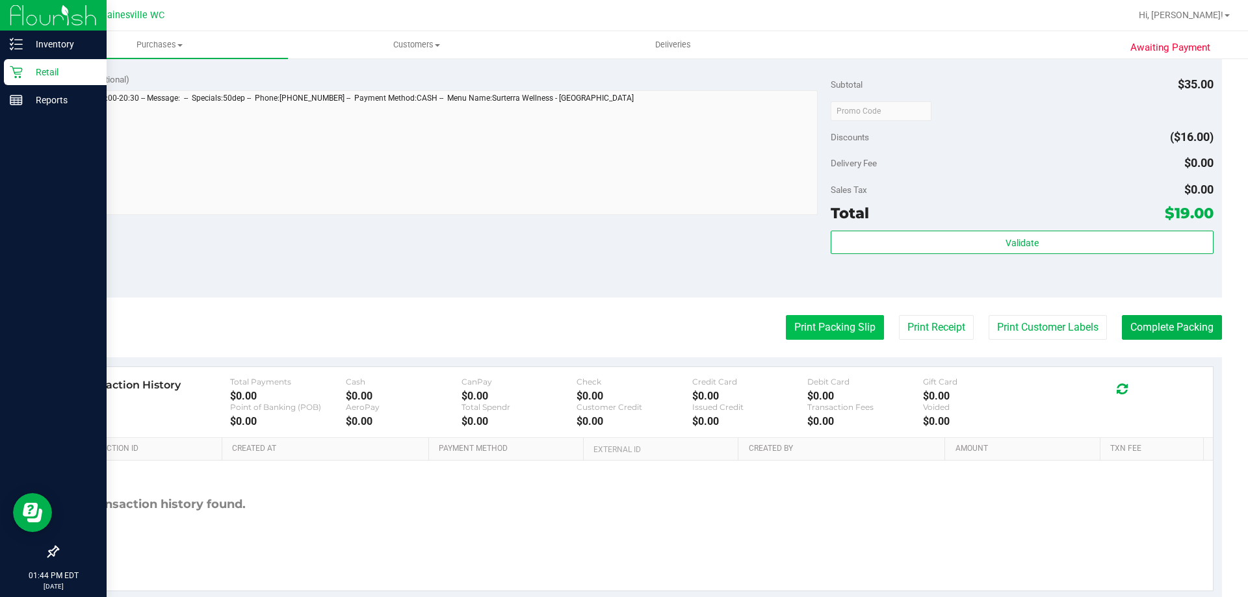
scroll to position [525, 0]
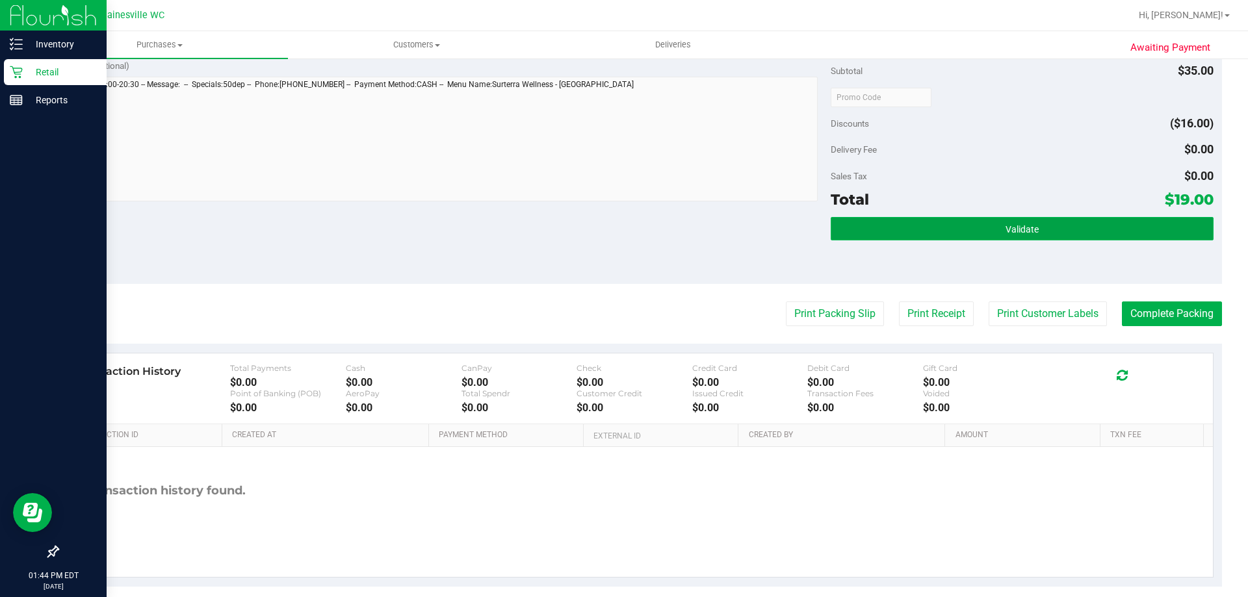
click at [847, 237] on button "Validate" at bounding box center [1021, 228] width 382 height 23
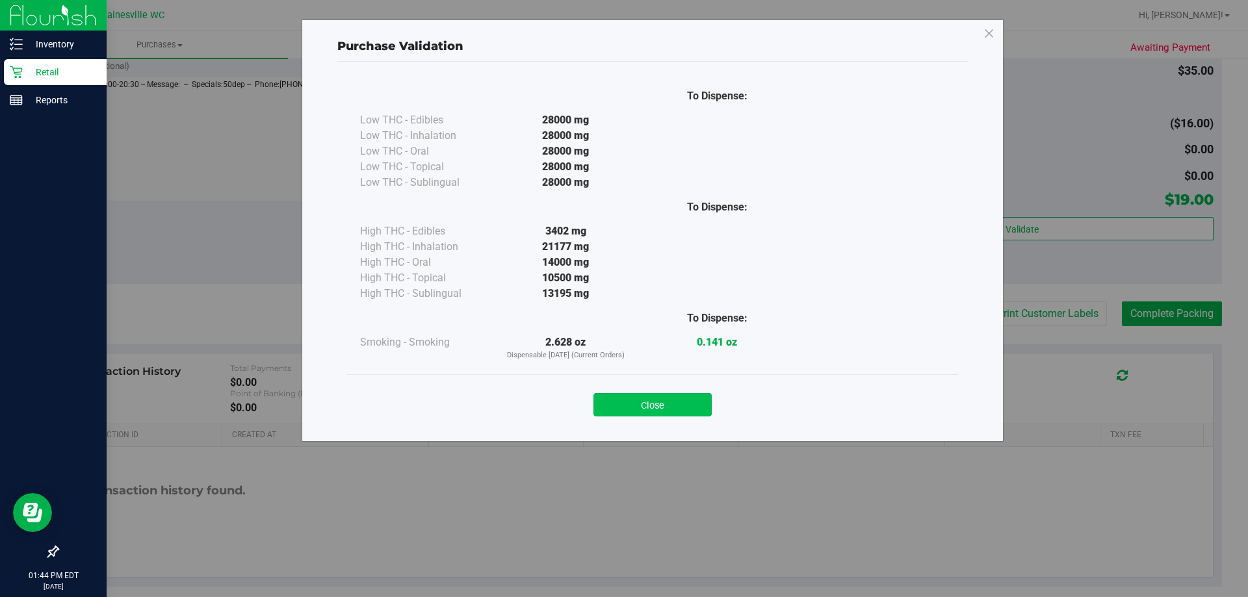
click at [661, 411] on button "Close" at bounding box center [652, 404] width 118 height 23
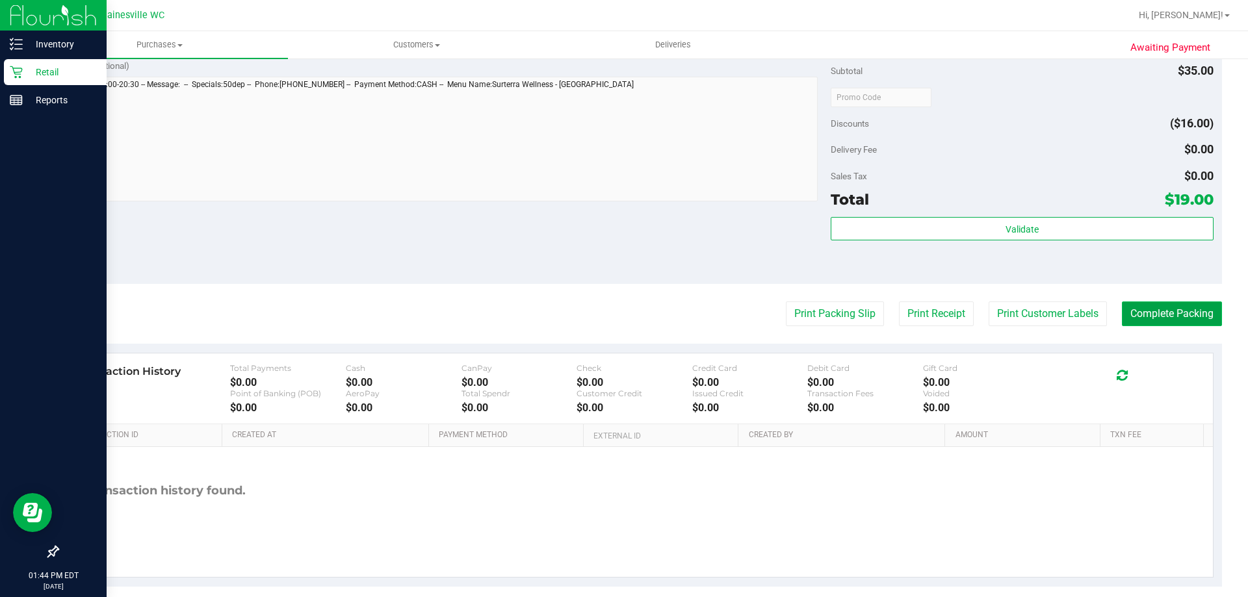
click at [1182, 310] on button "Complete Packing" at bounding box center [1172, 314] width 100 height 25
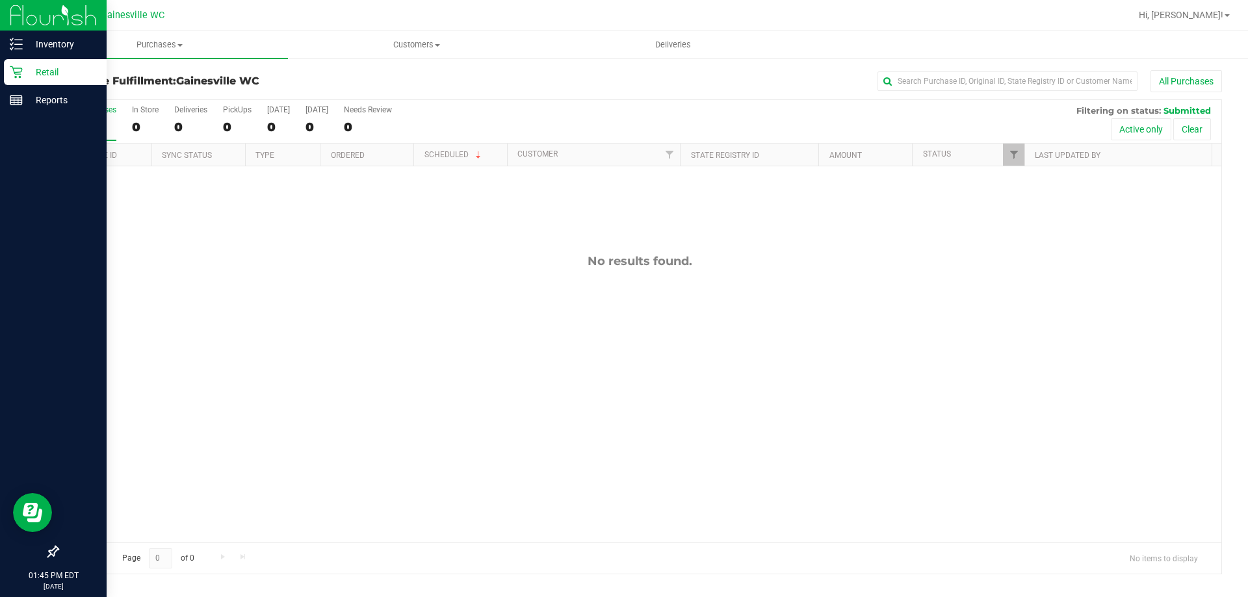
click at [55, 68] on p "Retail" at bounding box center [62, 72] width 78 height 16
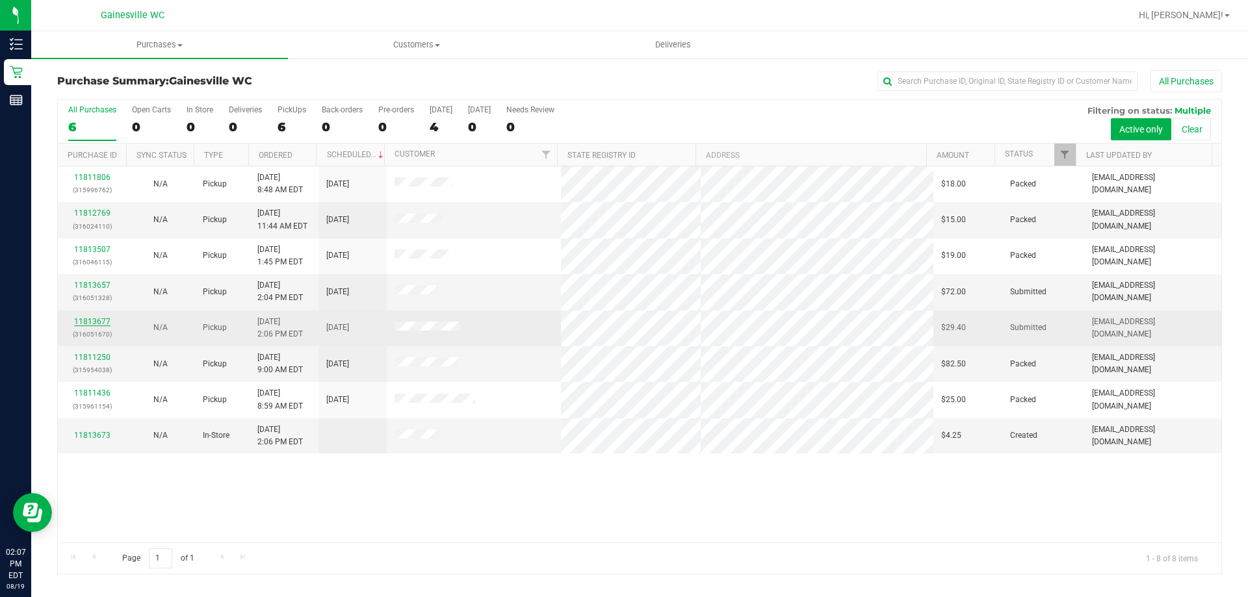
click at [100, 321] on link "11813677" at bounding box center [92, 321] width 36 height 9
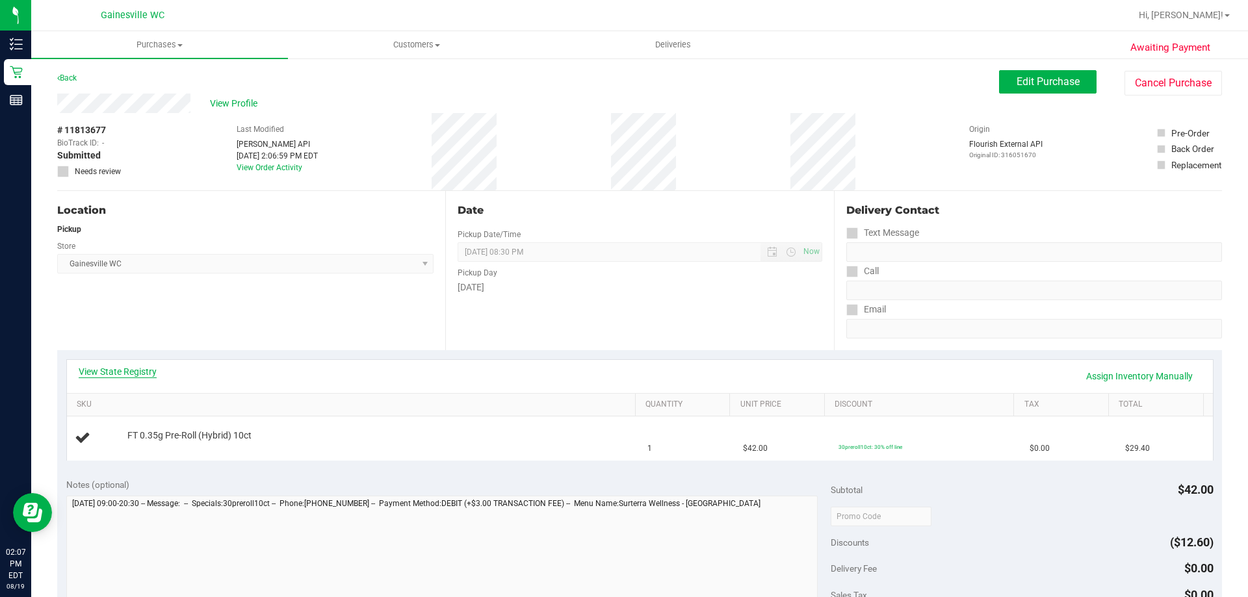
click at [110, 371] on link "View State Registry" at bounding box center [118, 371] width 78 height 13
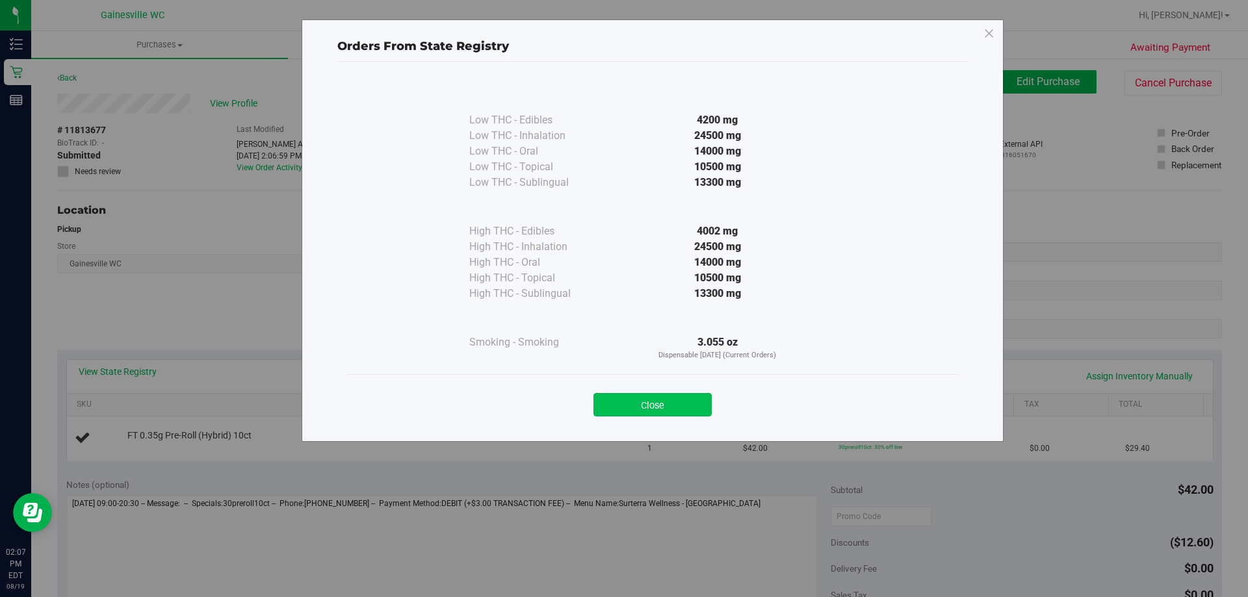
click at [689, 399] on button "Close" at bounding box center [652, 404] width 118 height 23
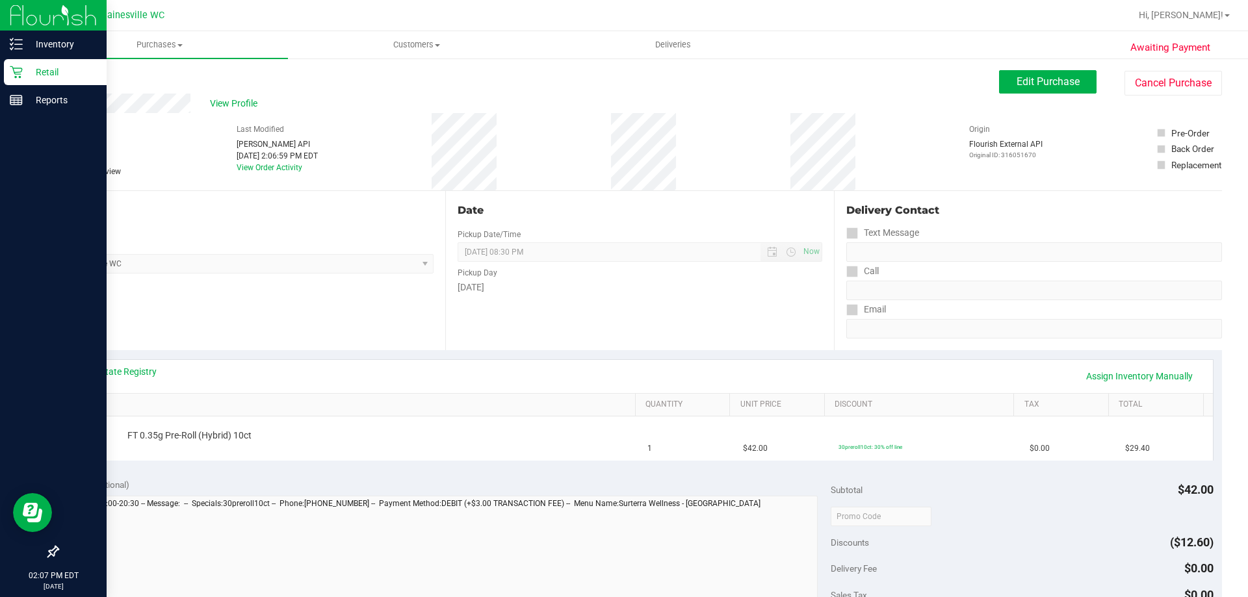
click at [43, 77] on p "Retail" at bounding box center [62, 72] width 78 height 16
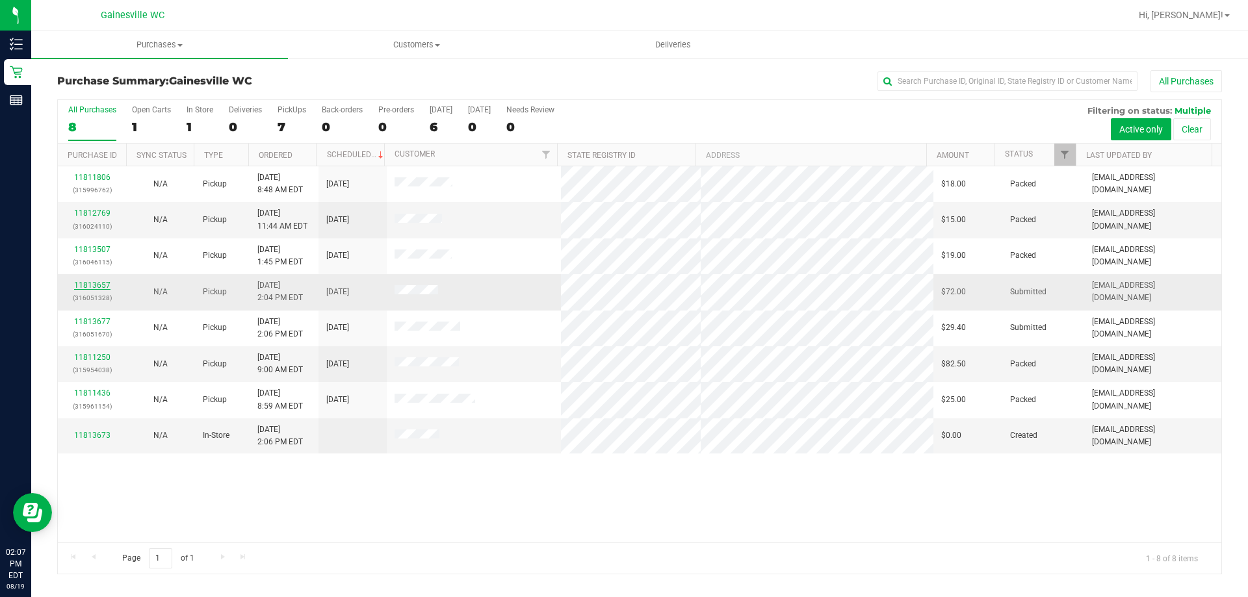
click at [98, 289] on link "11813657" at bounding box center [92, 285] width 36 height 9
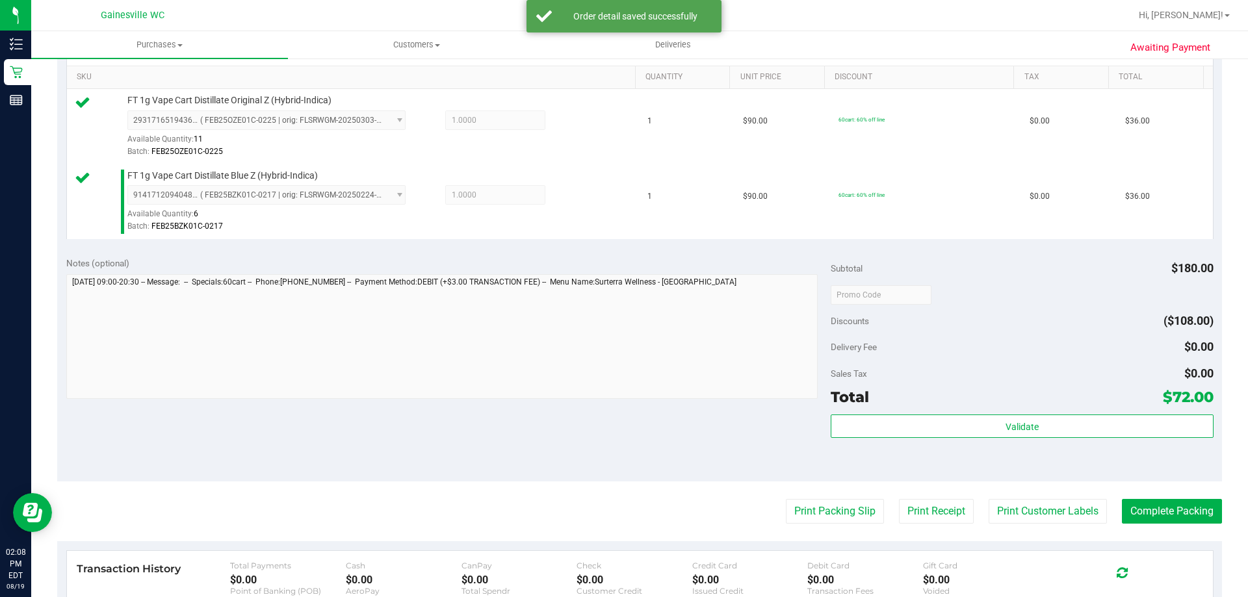
scroll to position [520, 0]
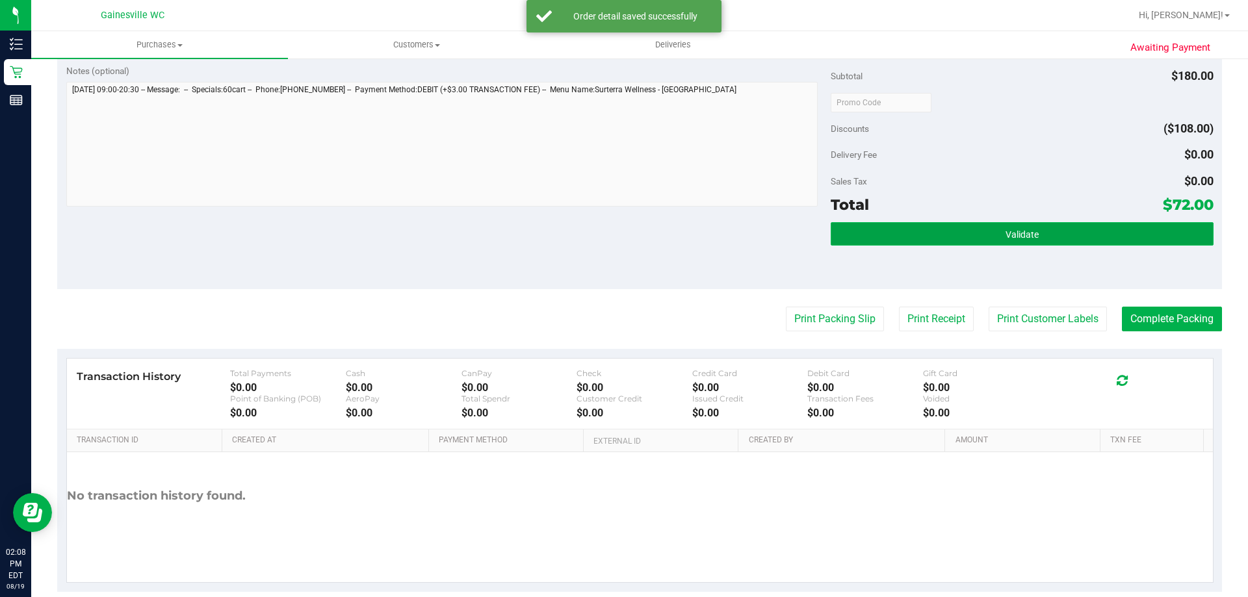
click at [960, 237] on button "Validate" at bounding box center [1021, 233] width 382 height 23
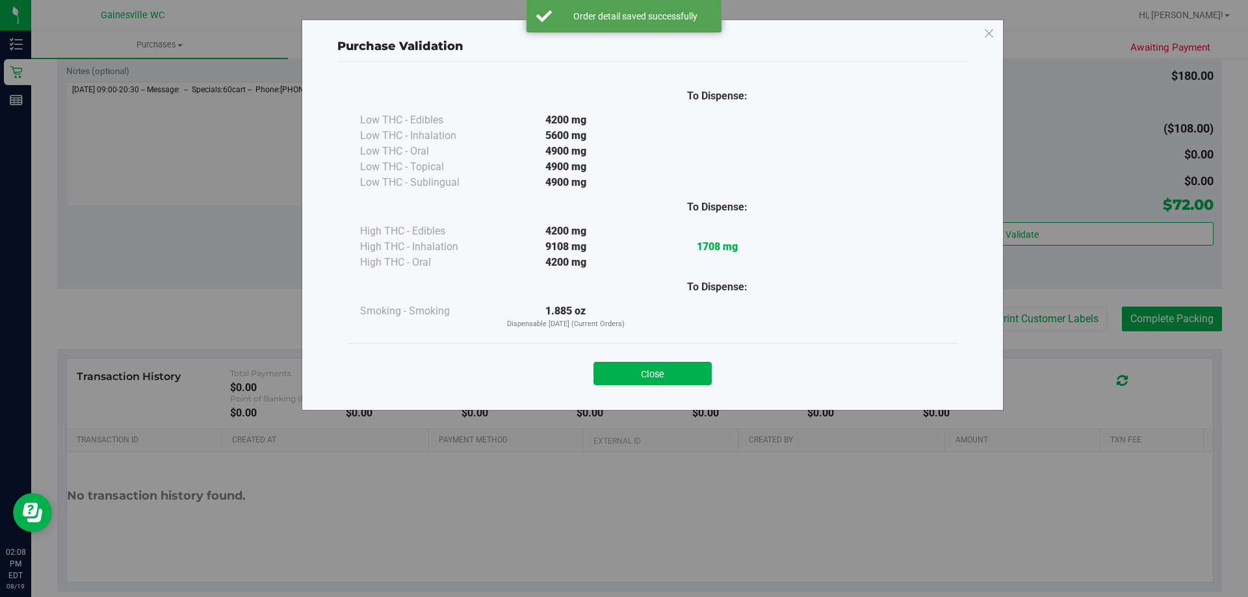
drag, startPoint x: 660, startPoint y: 371, endPoint x: 671, endPoint y: 363, distance: 13.5
click at [666, 371] on button "Close" at bounding box center [652, 373] width 118 height 23
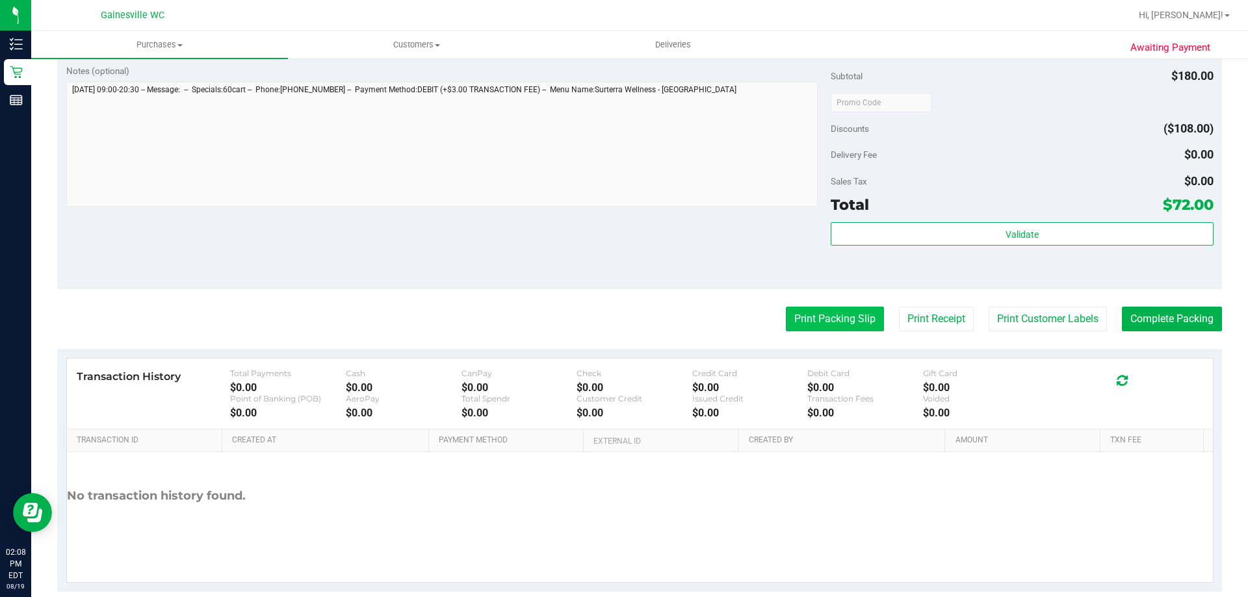
click at [819, 327] on button "Print Packing Slip" at bounding box center [835, 319] width 98 height 25
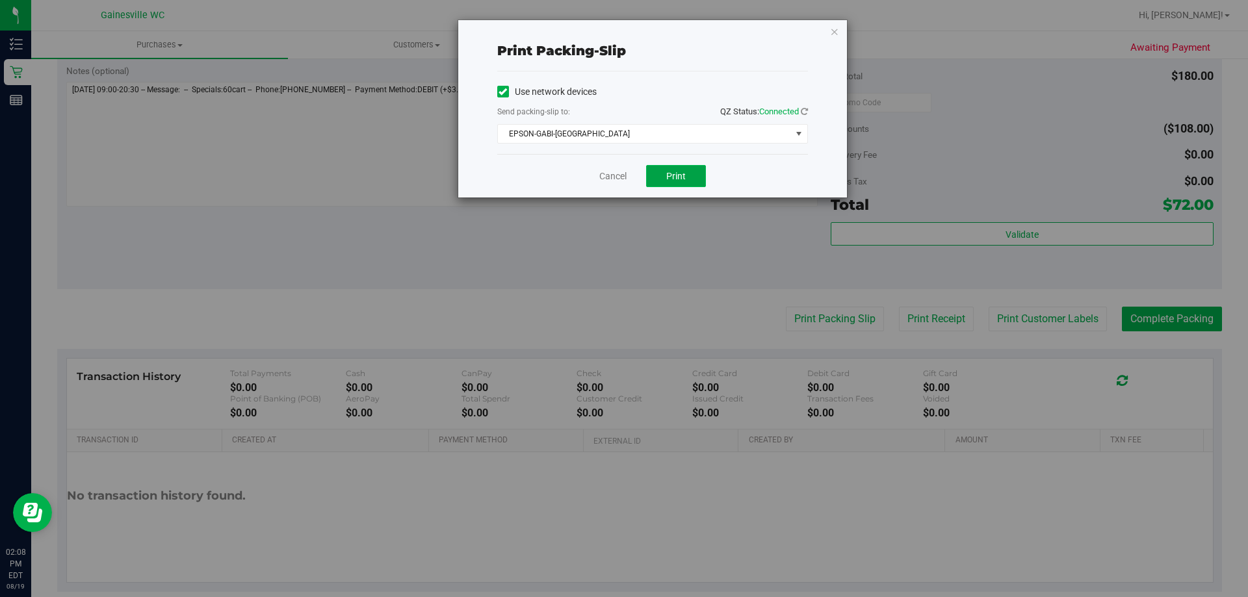
click at [684, 181] on button "Print" at bounding box center [676, 176] width 60 height 22
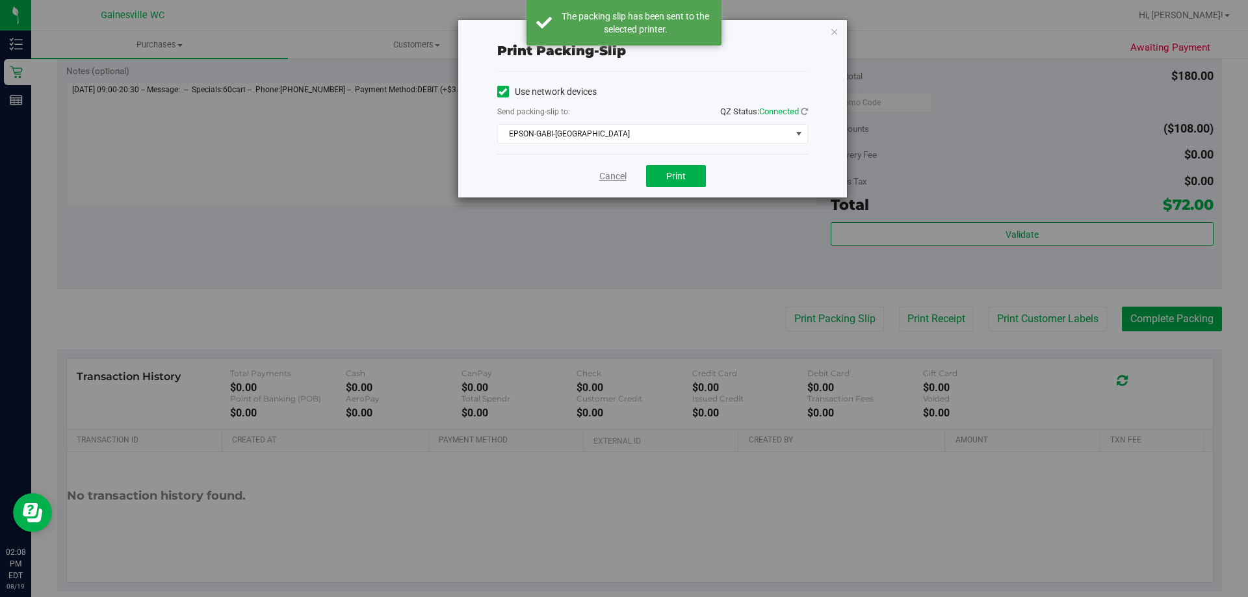
click at [615, 179] on link "Cancel" at bounding box center [612, 177] width 27 height 14
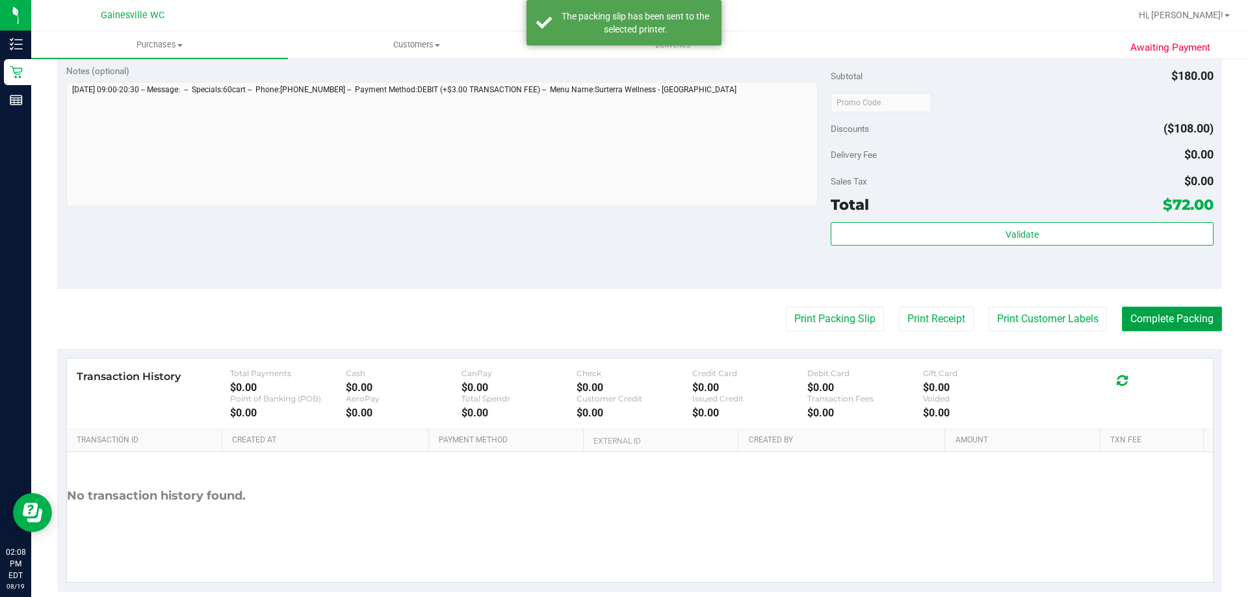
click at [1122, 324] on button "Complete Packing" at bounding box center [1172, 319] width 100 height 25
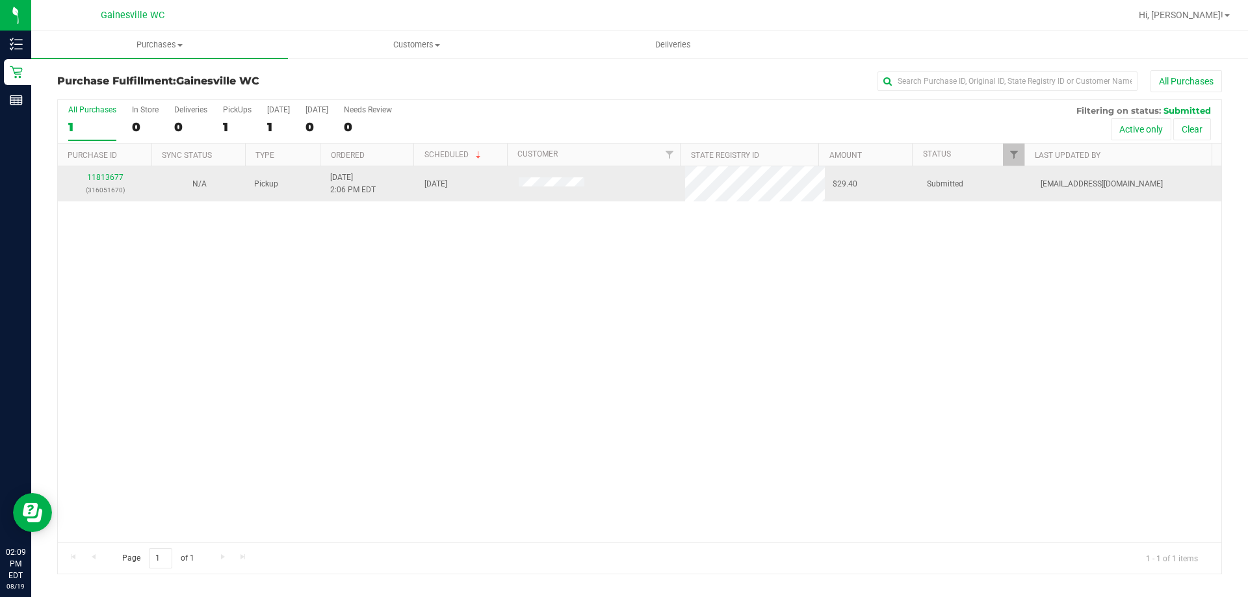
click at [107, 172] on div "11813677 (316051670)" at bounding box center [105, 184] width 79 height 25
click at [103, 175] on link "11813677" at bounding box center [105, 177] width 36 height 9
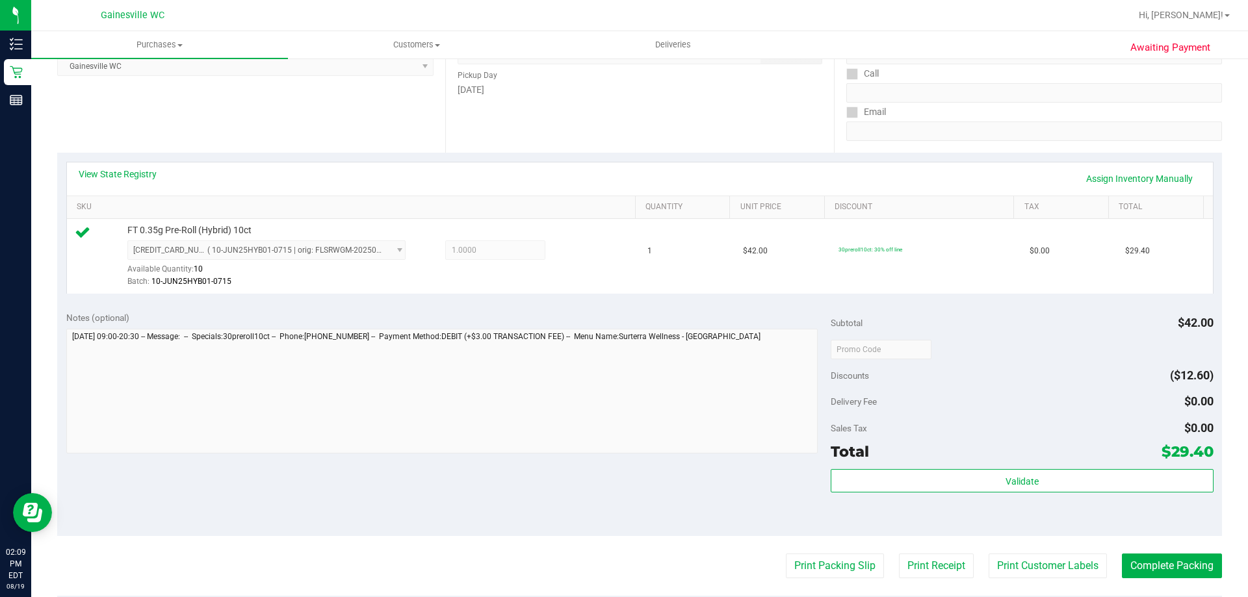
scroll to position [455, 0]
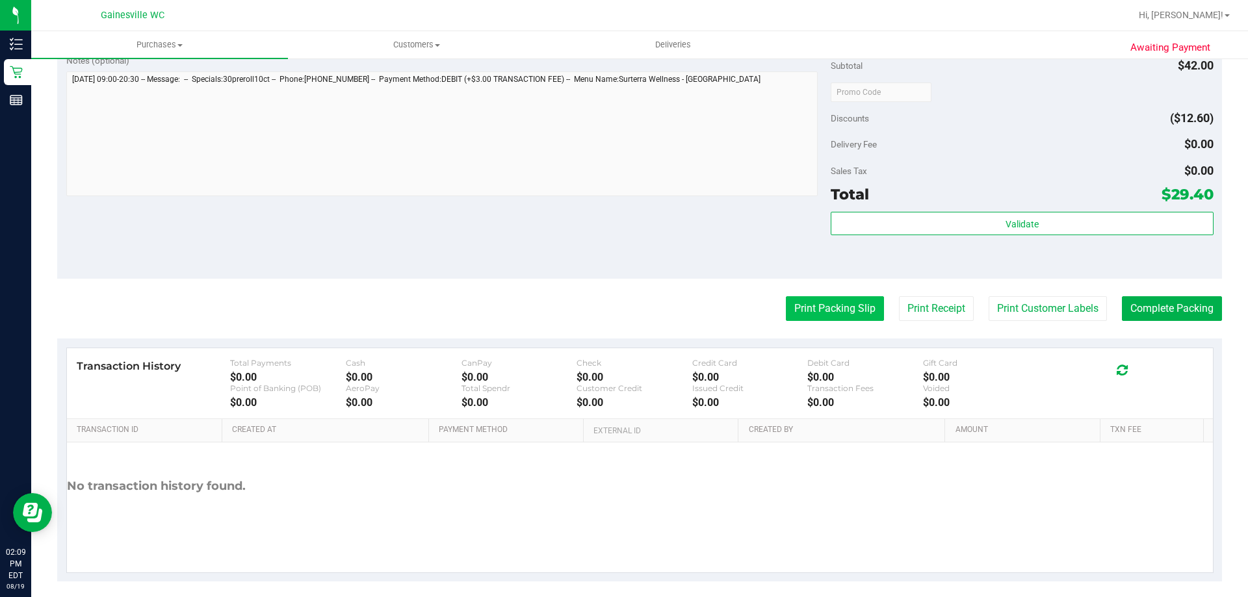
click at [841, 307] on button "Print Packing Slip" at bounding box center [835, 308] width 98 height 25
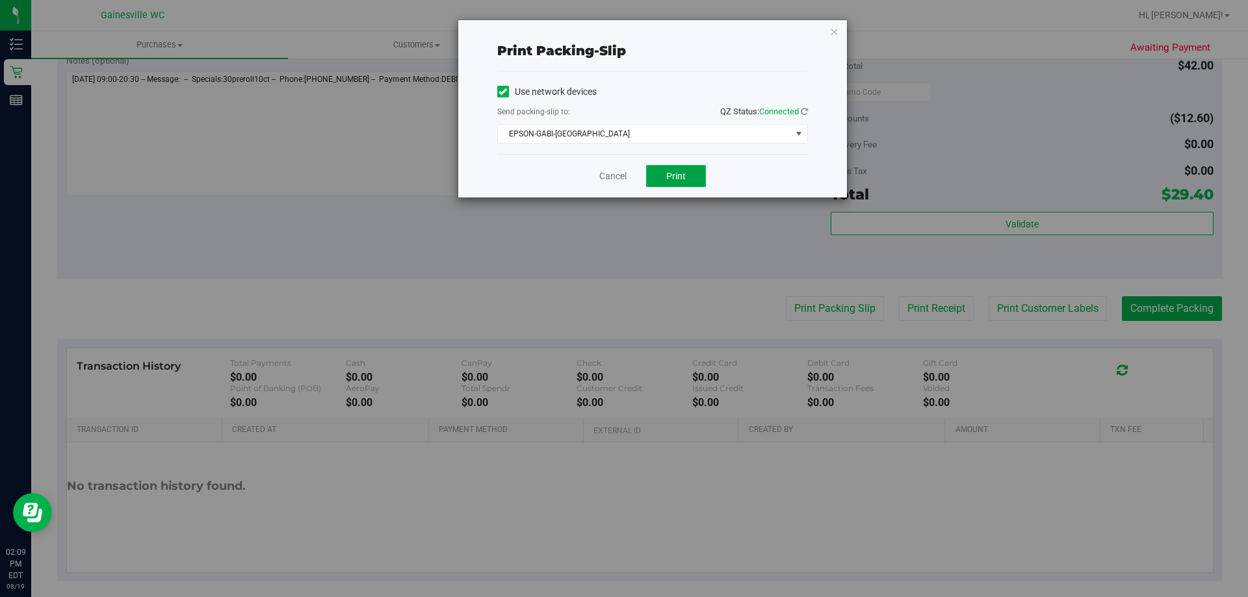
click at [660, 175] on button "Print" at bounding box center [676, 176] width 60 height 22
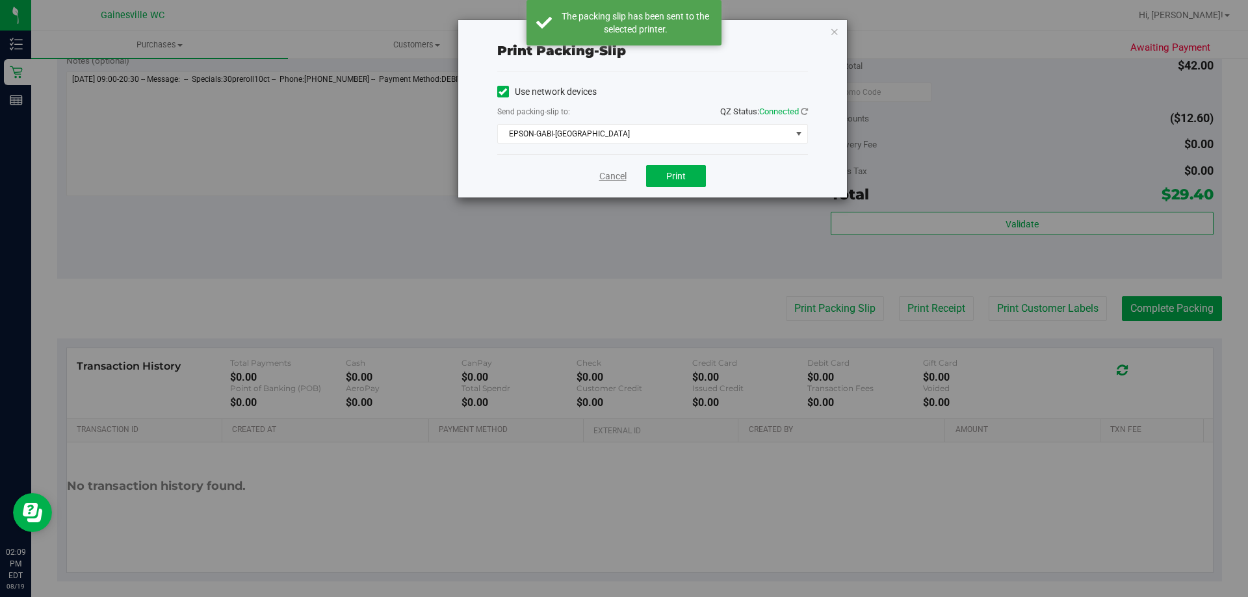
click at [608, 175] on link "Cancel" at bounding box center [612, 177] width 27 height 14
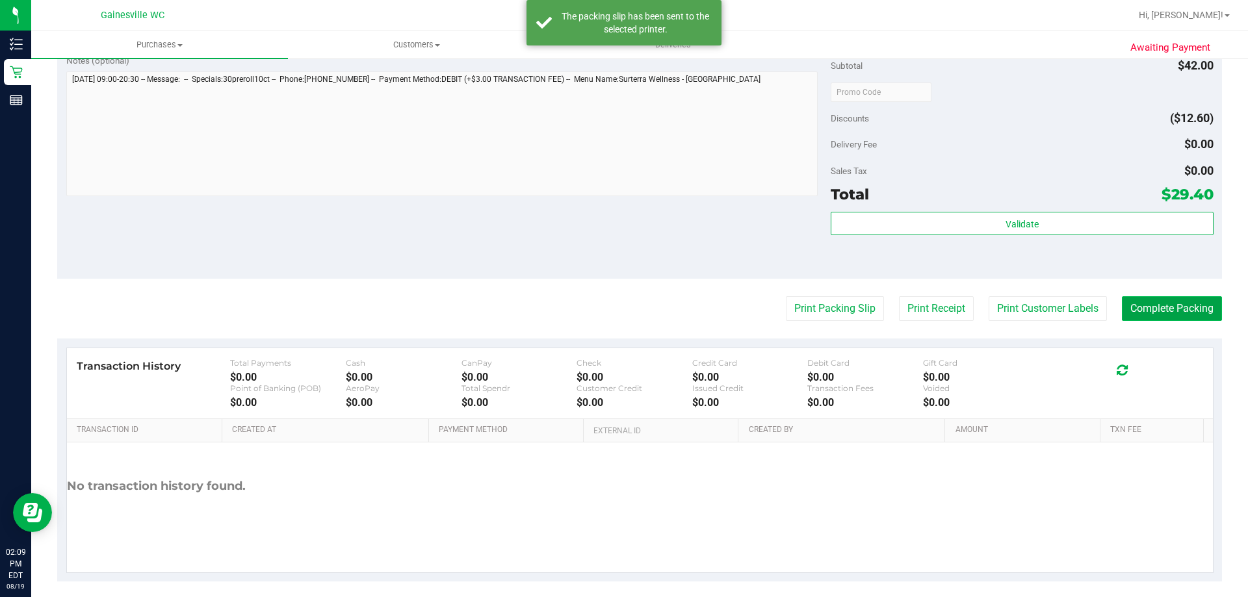
click at [1131, 311] on button "Complete Packing" at bounding box center [1172, 308] width 100 height 25
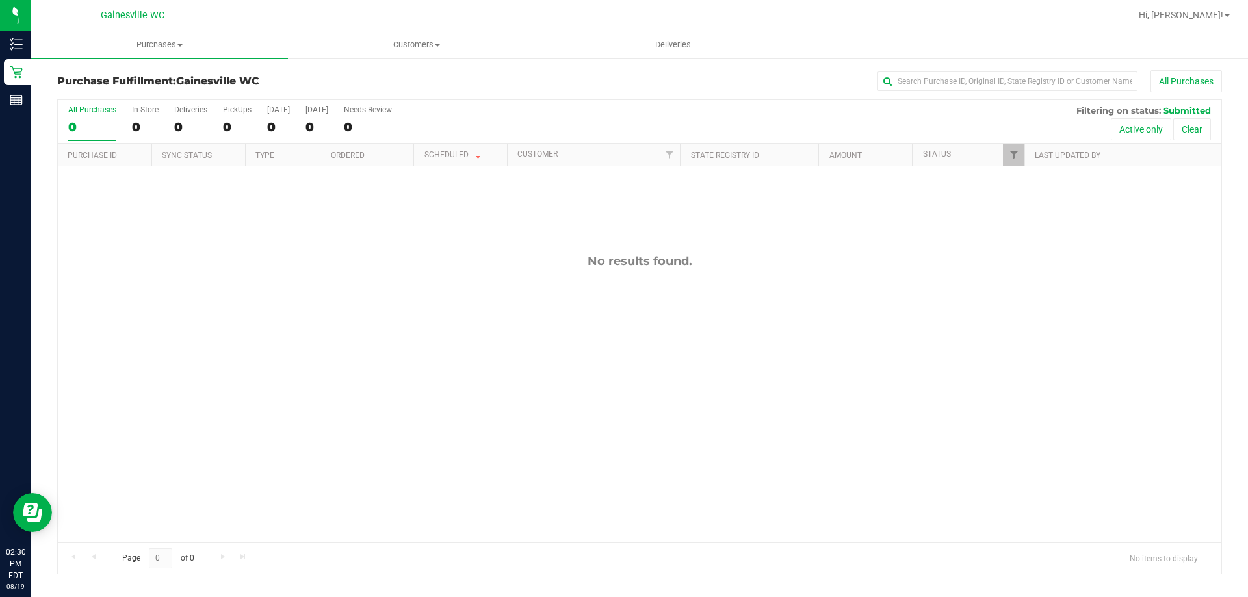
click at [1194, 7] on div "Hi, [PERSON_NAME]!" at bounding box center [1183, 15] width 101 height 23
click at [1190, 18] on span "Hi, [PERSON_NAME]!" at bounding box center [1180, 15] width 84 height 10
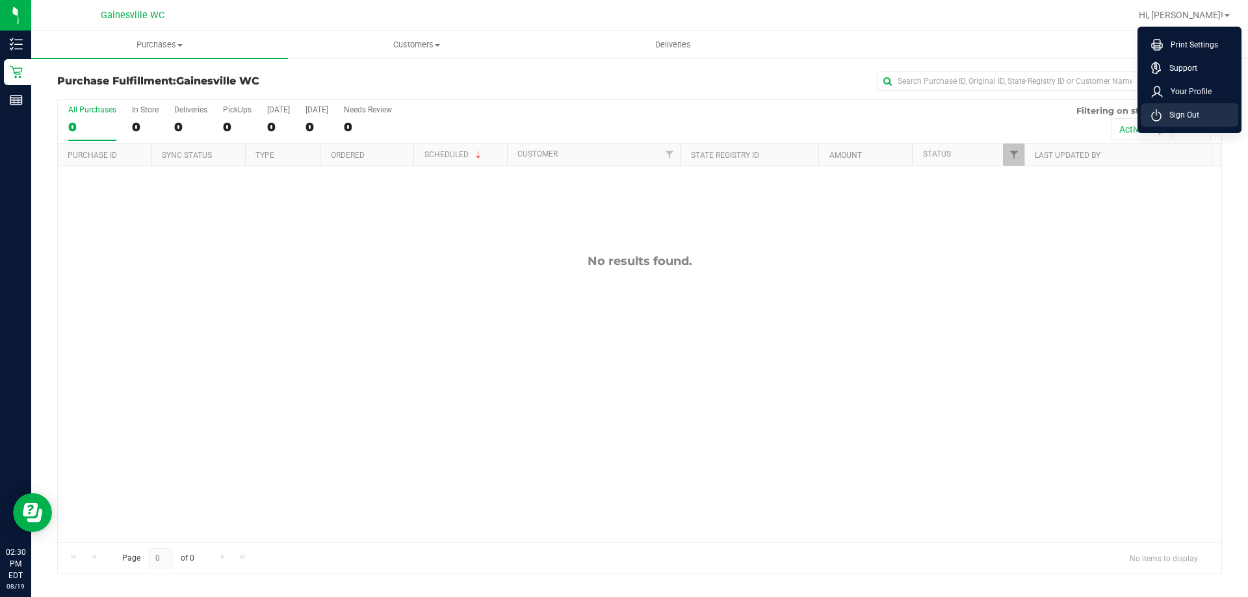
click at [1162, 113] on span "Sign Out" at bounding box center [1180, 115] width 38 height 13
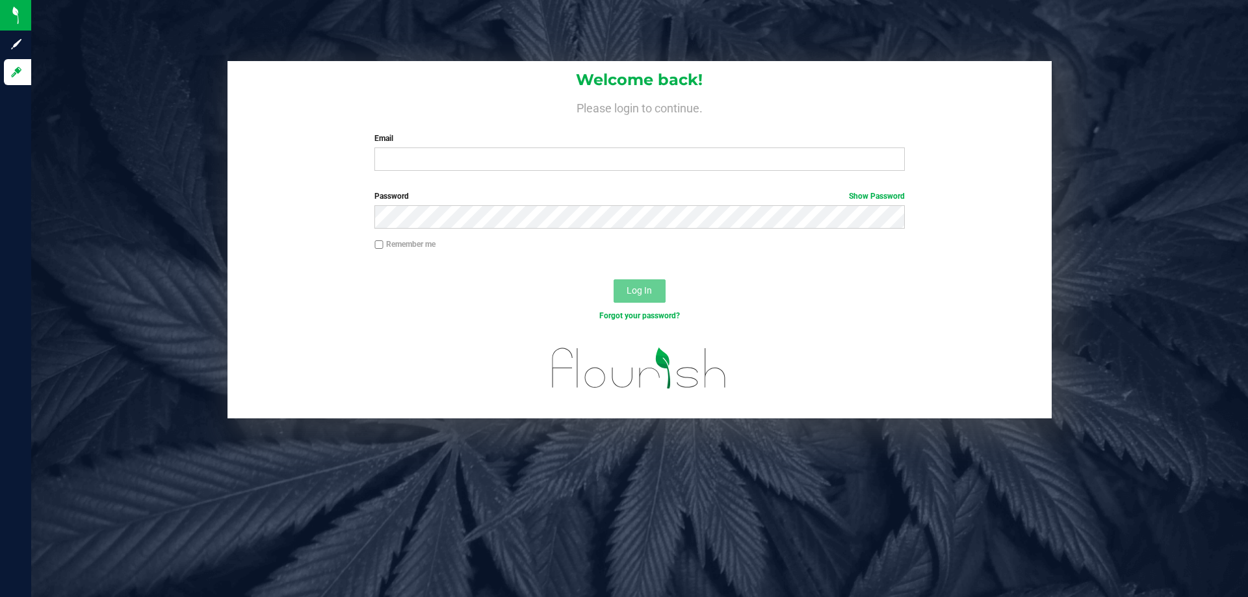
click at [506, 173] on div "Welcome back! Please login to continue. Email Required Please format your email…" at bounding box center [639, 121] width 824 height 120
click at [503, 149] on input "Email" at bounding box center [639, 159] width 530 height 23
type input "[EMAIL_ADDRESS][DOMAIN_NAME]"
click at [613, 279] on button "Log In" at bounding box center [639, 290] width 52 height 23
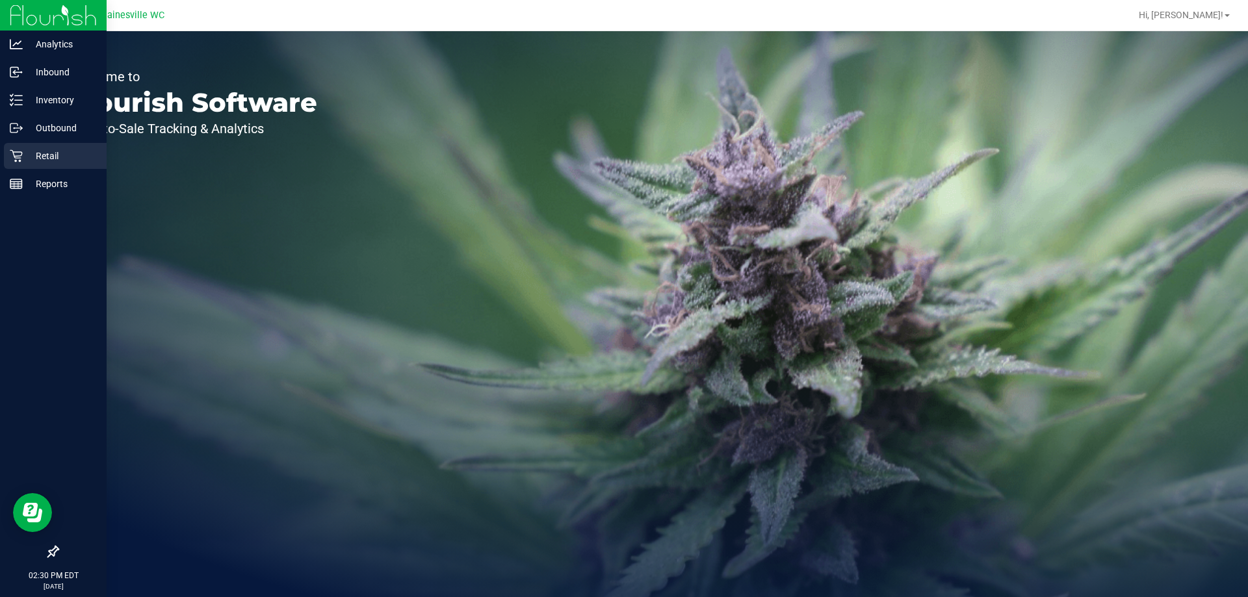
click at [62, 155] on p "Retail" at bounding box center [62, 156] width 78 height 16
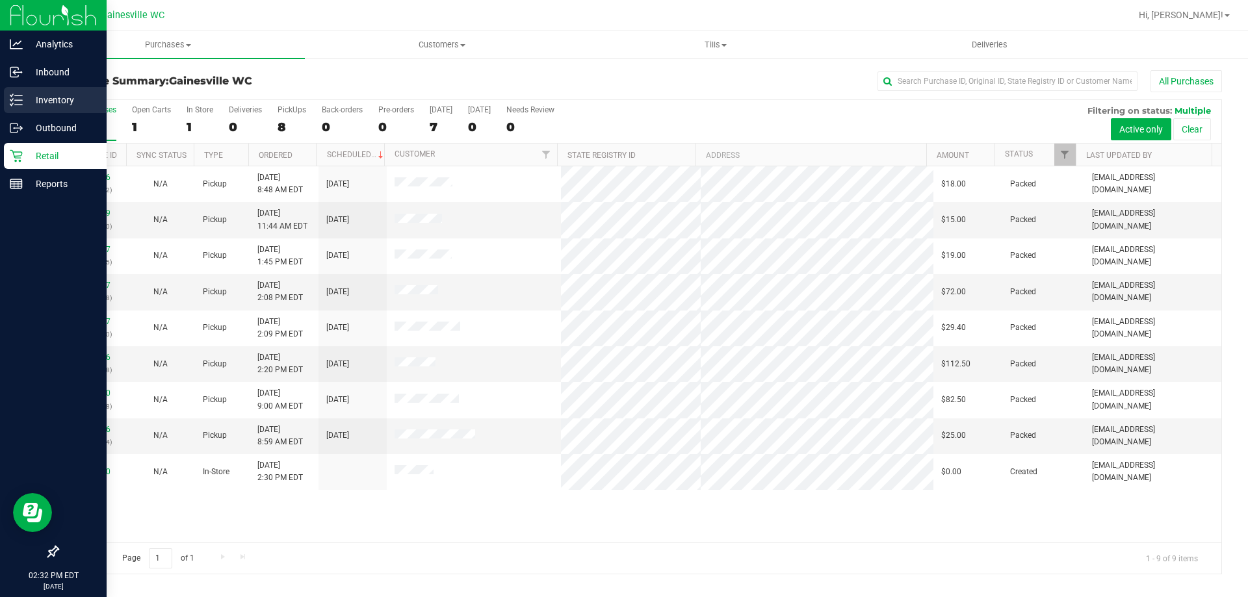
click at [19, 102] on icon at bounding box center [16, 100] width 13 height 13
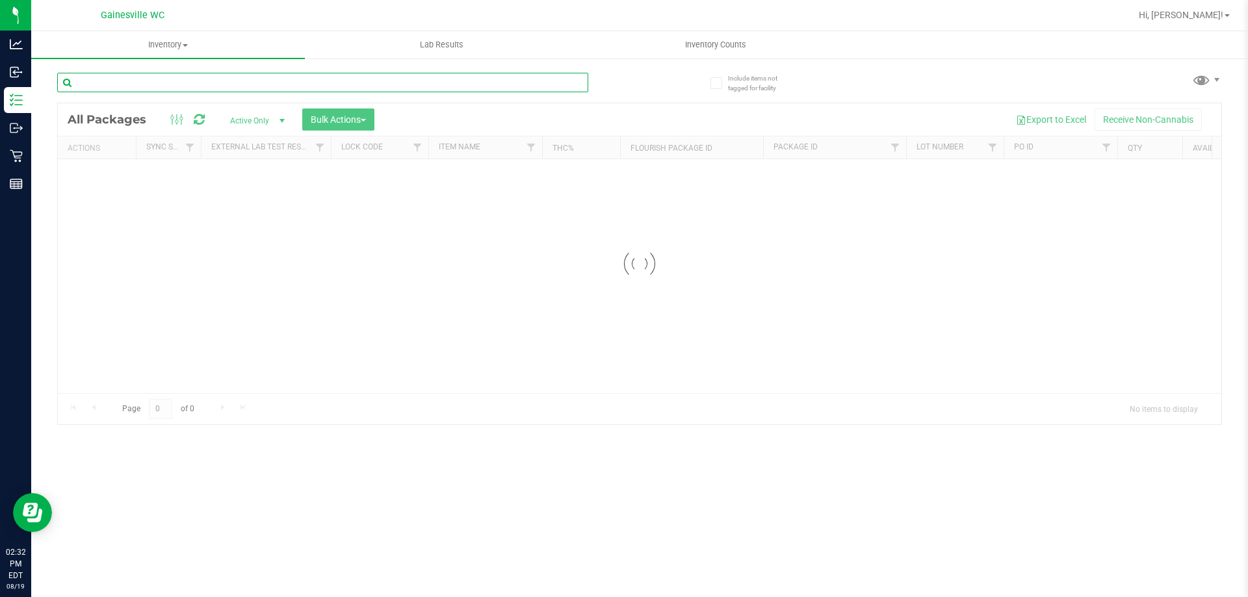
click at [186, 87] on div "Inventory All packages All inventory Waste log Create inventory Lab Results Inv…" at bounding box center [639, 314] width 1216 height 566
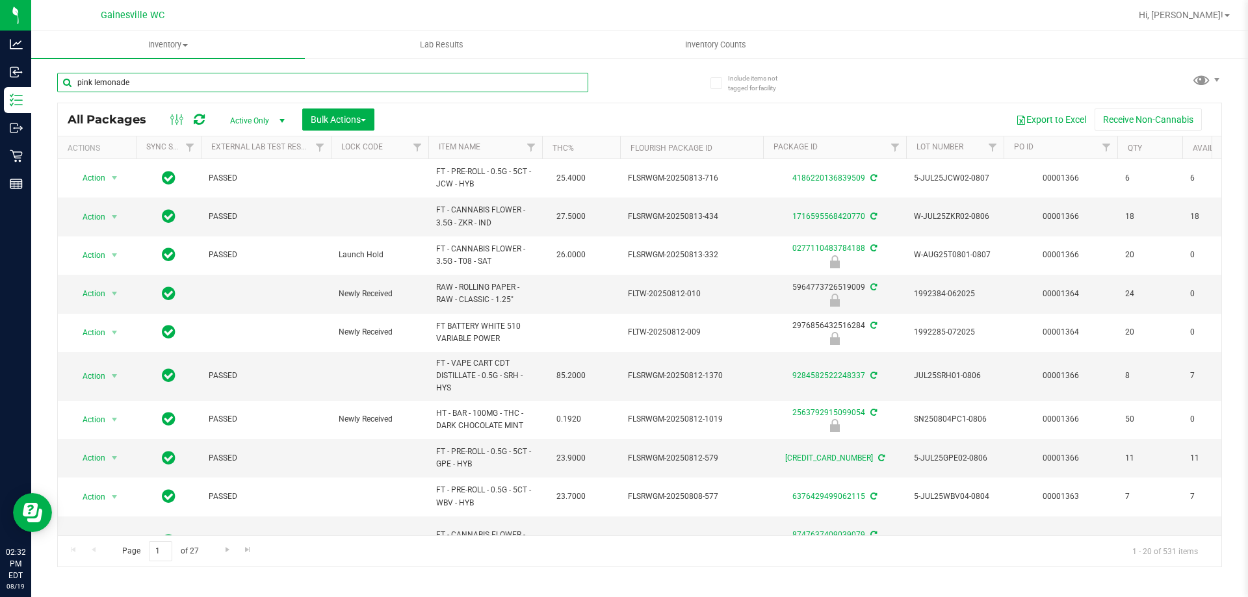
type input "pink lemonade"
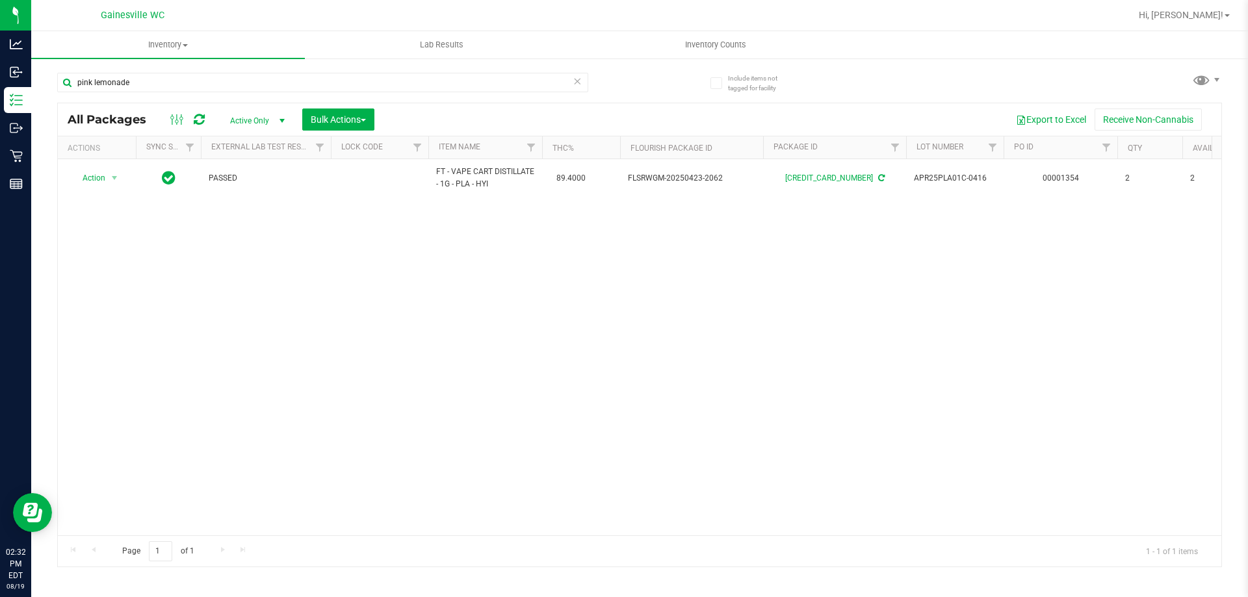
click at [577, 81] on icon at bounding box center [576, 81] width 9 height 16
click at [528, 62] on div at bounding box center [348, 82] width 582 height 42
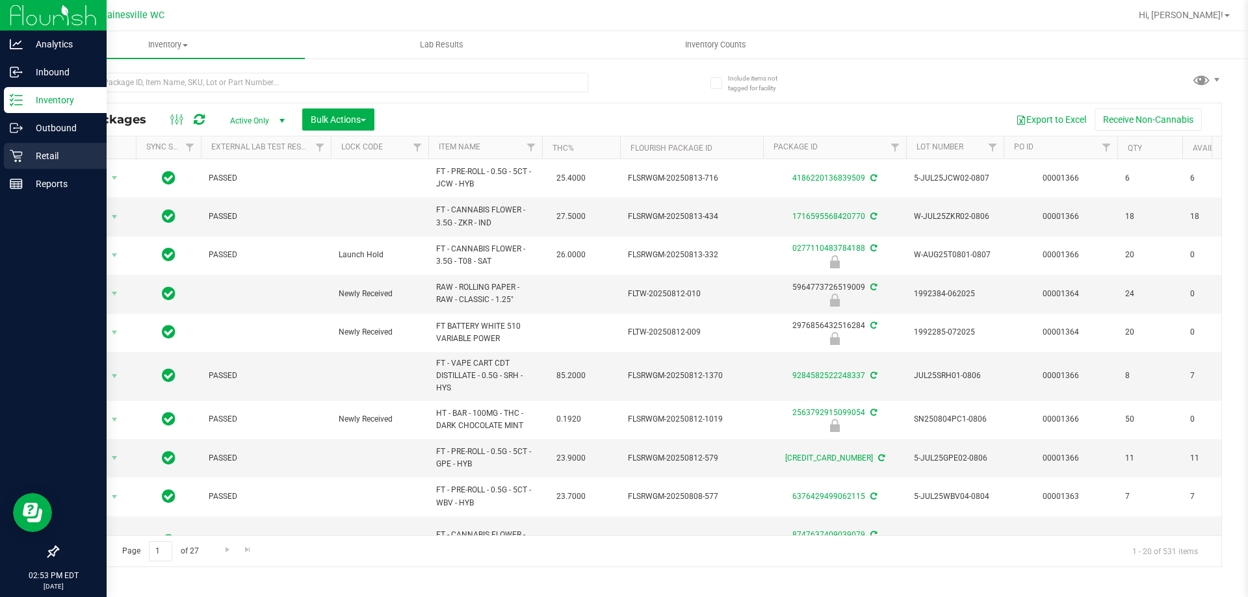
click at [12, 159] on icon at bounding box center [16, 155] width 13 height 13
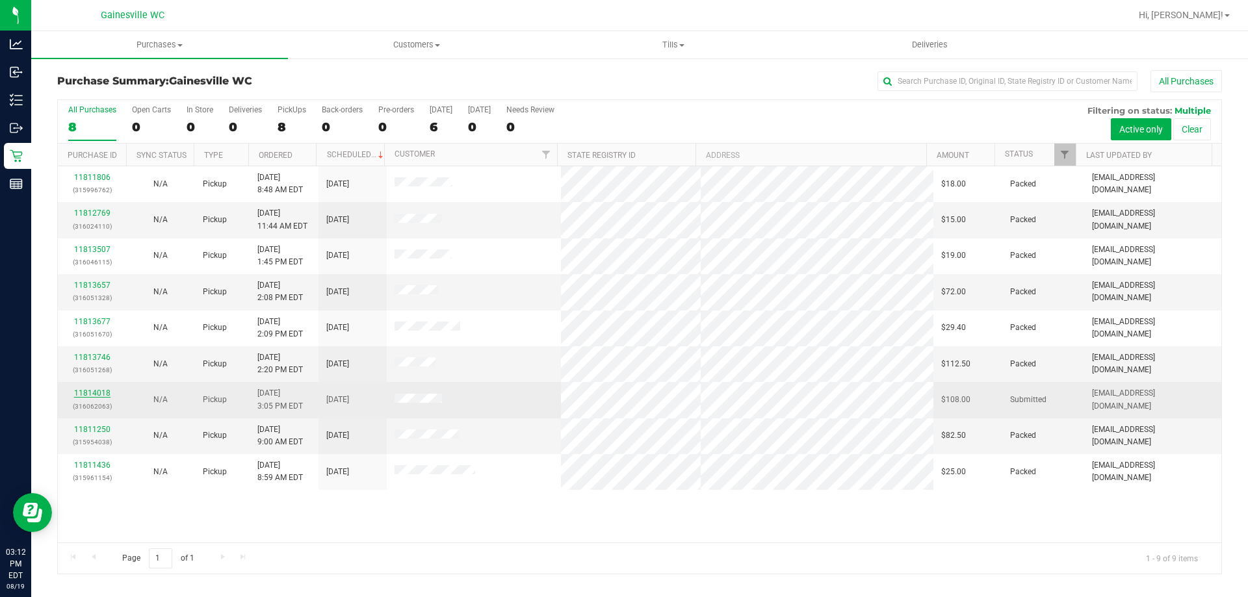
click at [78, 388] on div "11814018 (316062063)" at bounding box center [92, 399] width 53 height 25
click at [82, 389] on link "11814018" at bounding box center [92, 393] width 36 height 9
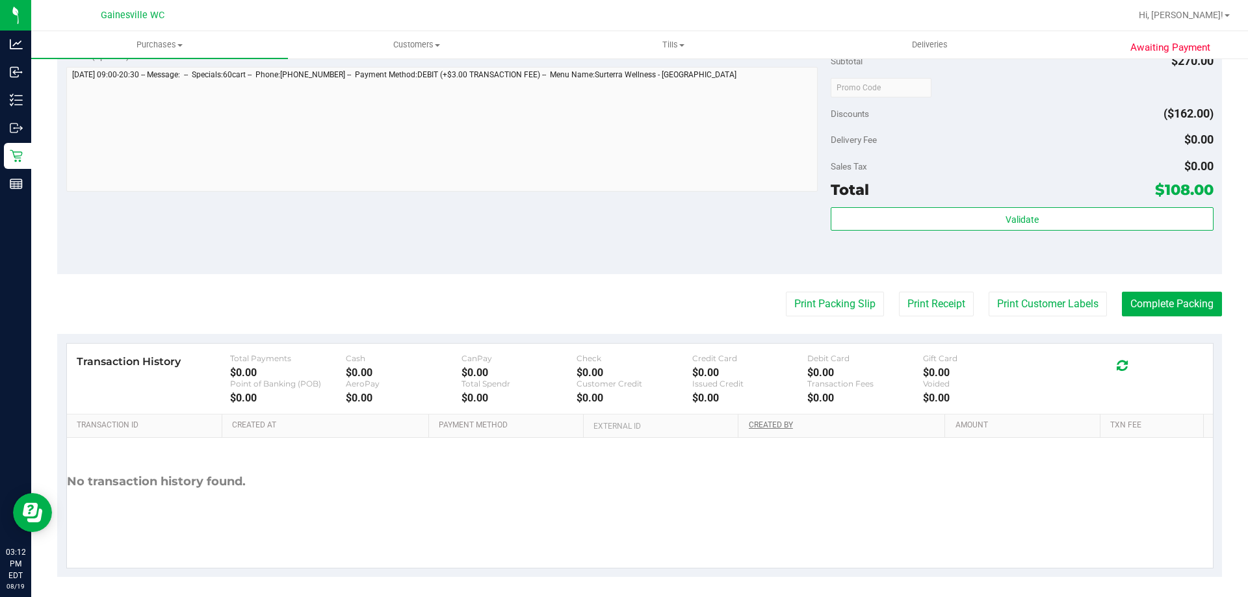
scroll to position [520, 0]
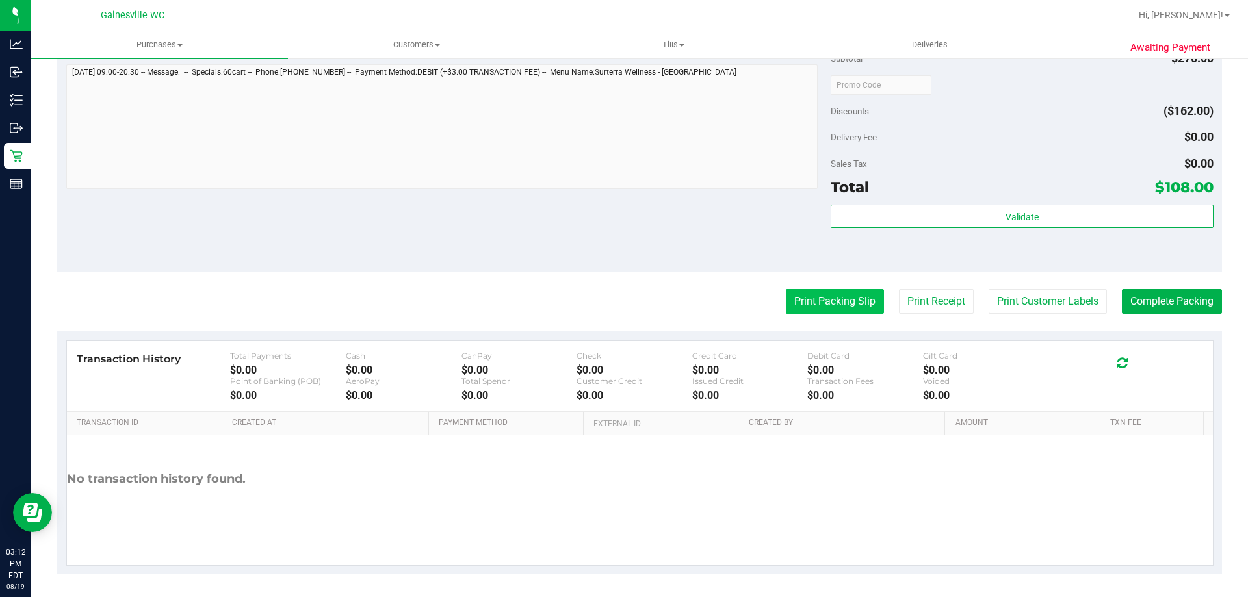
click at [818, 294] on button "Print Packing Slip" at bounding box center [835, 301] width 98 height 25
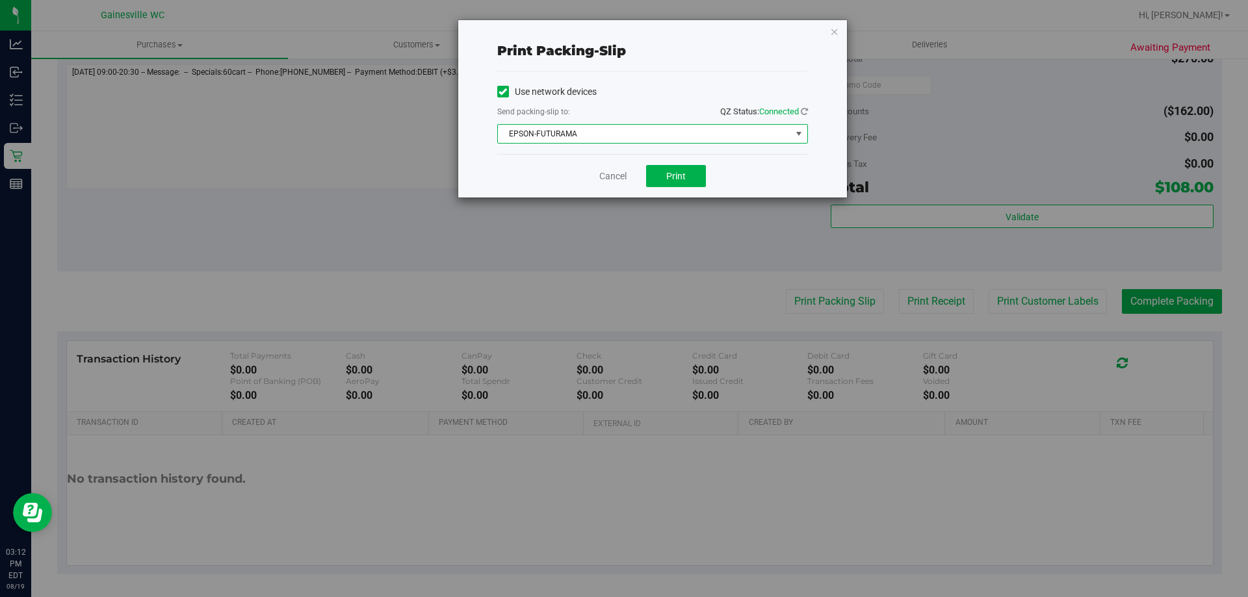
click at [673, 138] on span "EPSON-FUTURAMA" at bounding box center [644, 134] width 293 height 18
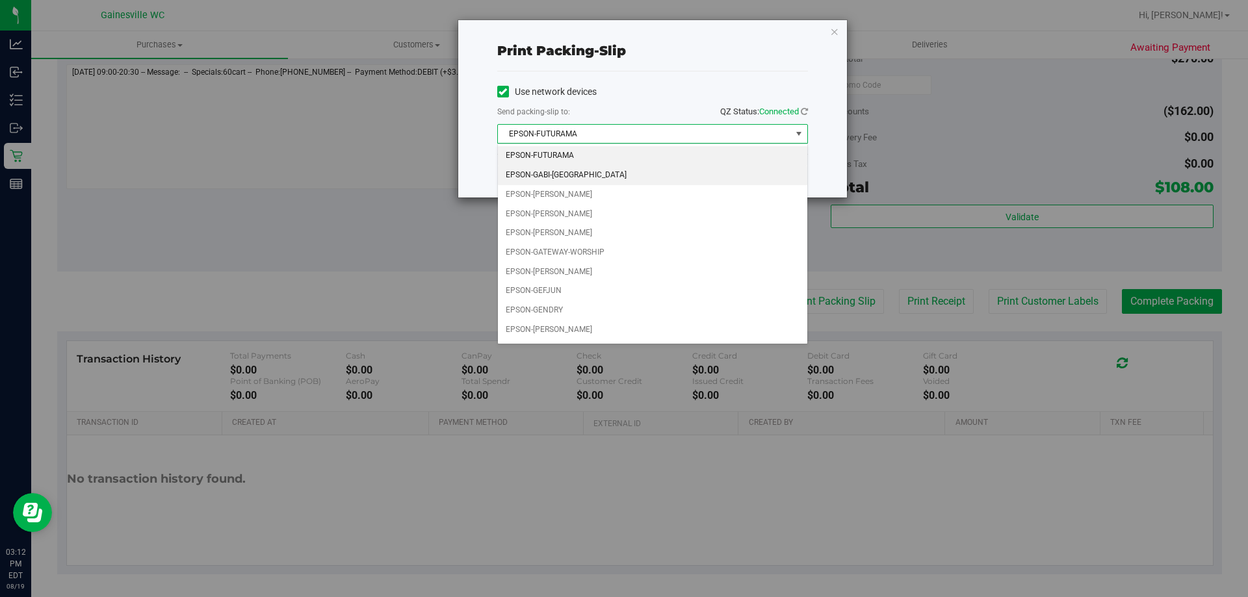
click at [650, 183] on li "EPSON-GABI-[GEOGRAPHIC_DATA]" at bounding box center [652, 175] width 309 height 19
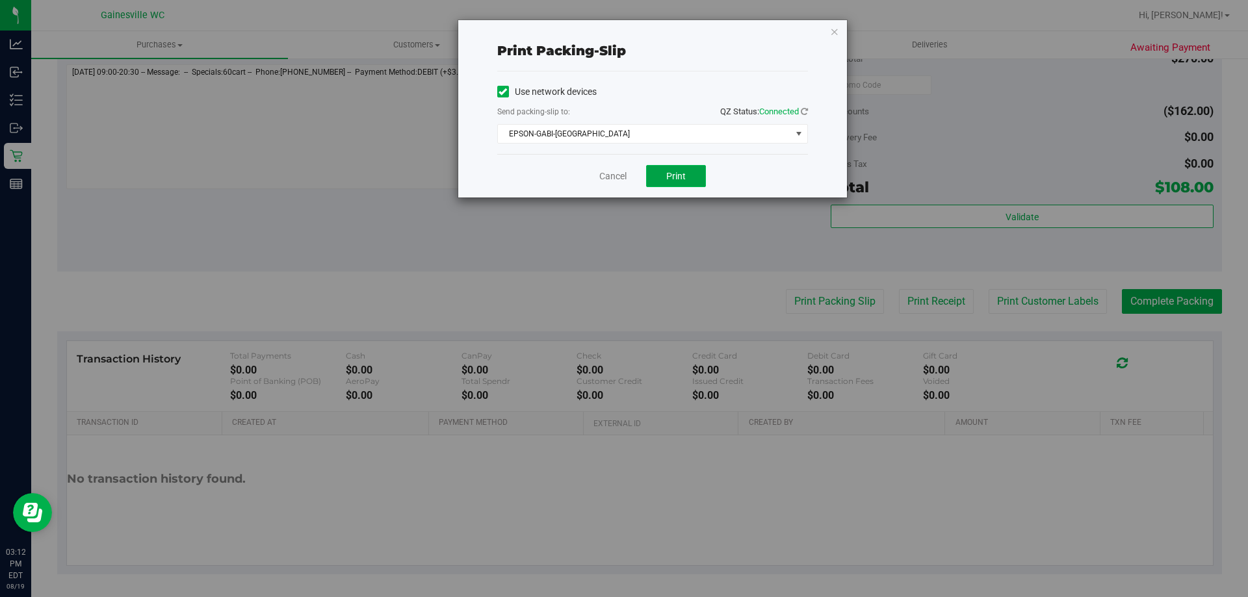
click at [697, 166] on button "Print" at bounding box center [676, 176] width 60 height 22
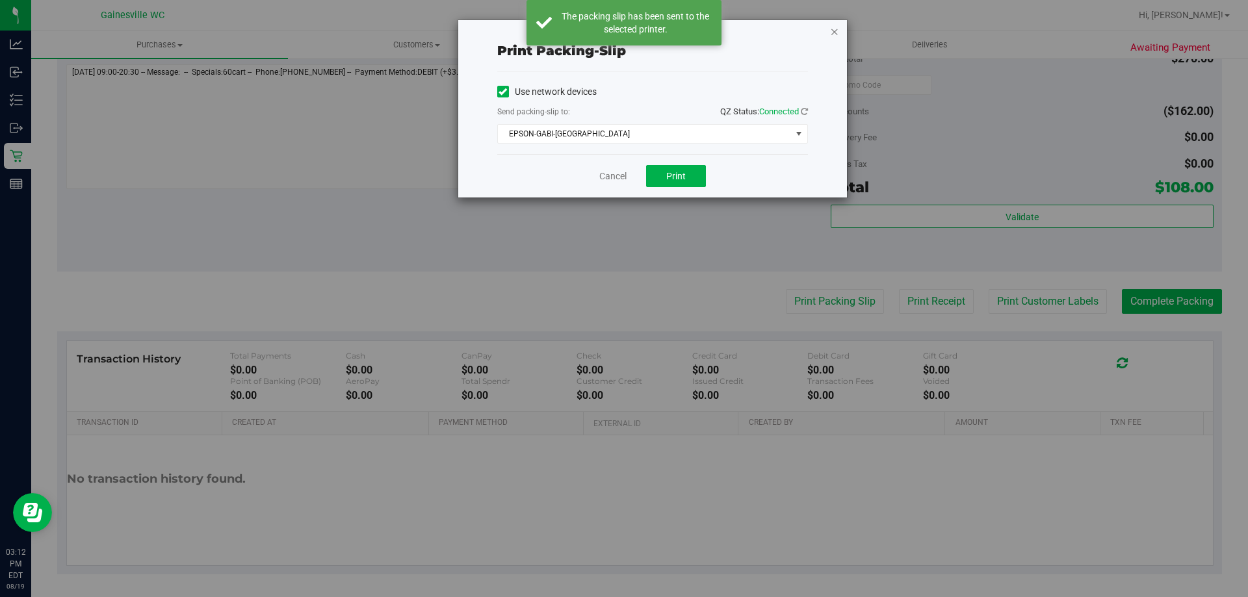
click at [832, 37] on icon "button" at bounding box center [834, 31] width 9 height 16
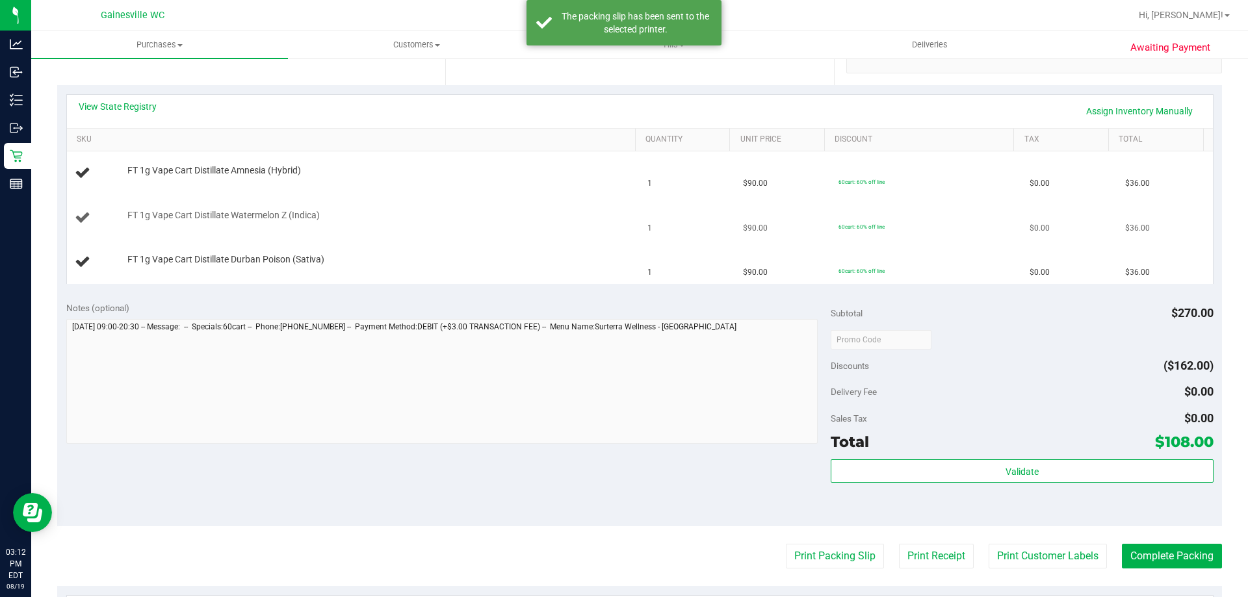
scroll to position [260, 0]
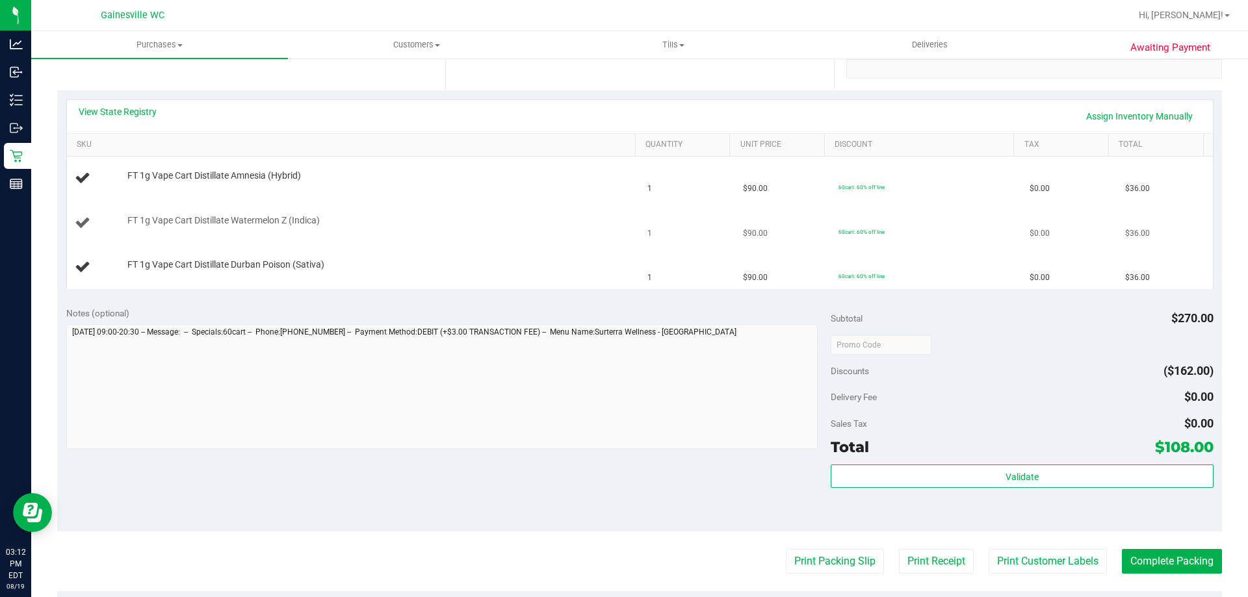
click at [786, 549] on button "Print Packing Slip" at bounding box center [835, 561] width 98 height 25
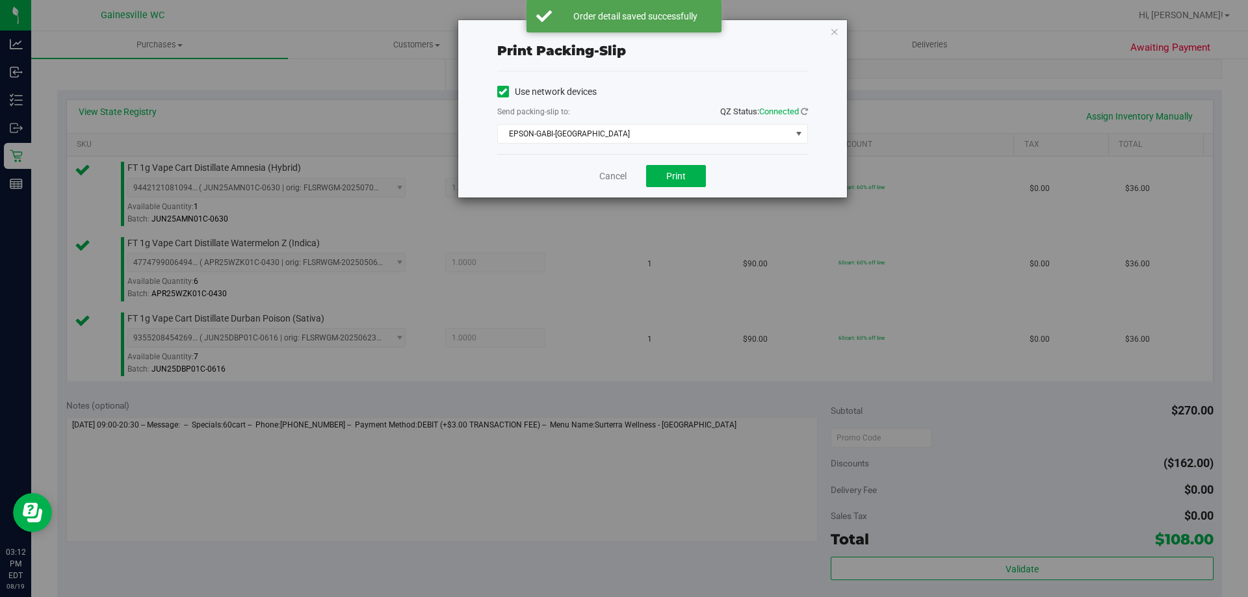
click at [629, 175] on div "Cancel Print" at bounding box center [652, 176] width 311 height 44
click at [626, 174] on link "Cancel" at bounding box center [612, 177] width 27 height 14
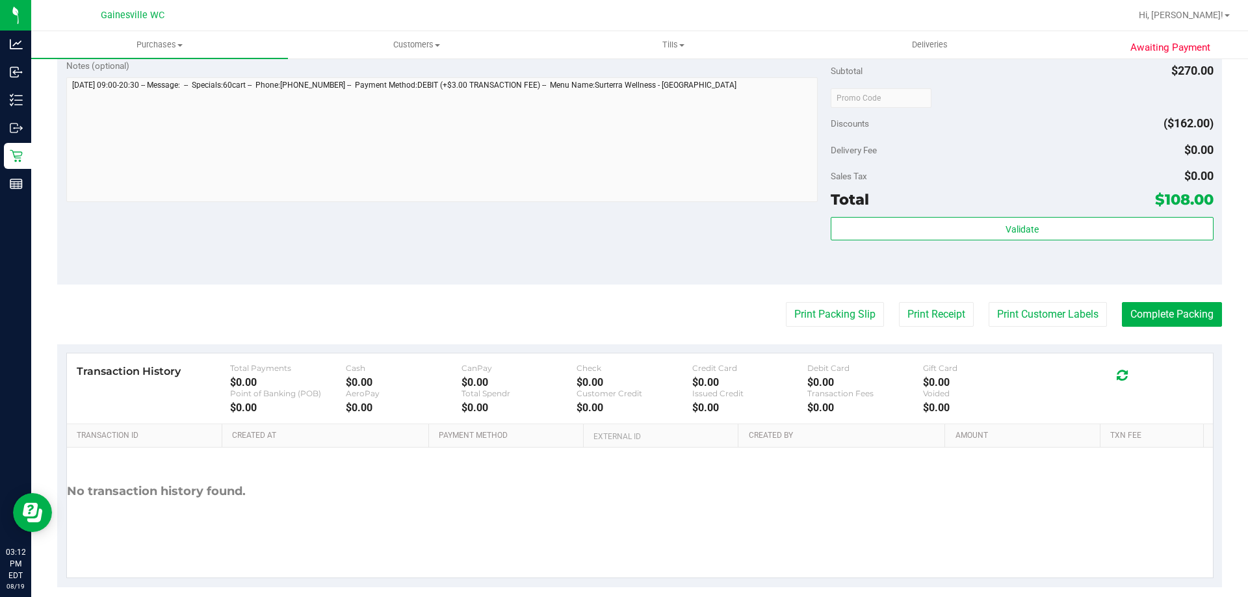
scroll to position [616, 0]
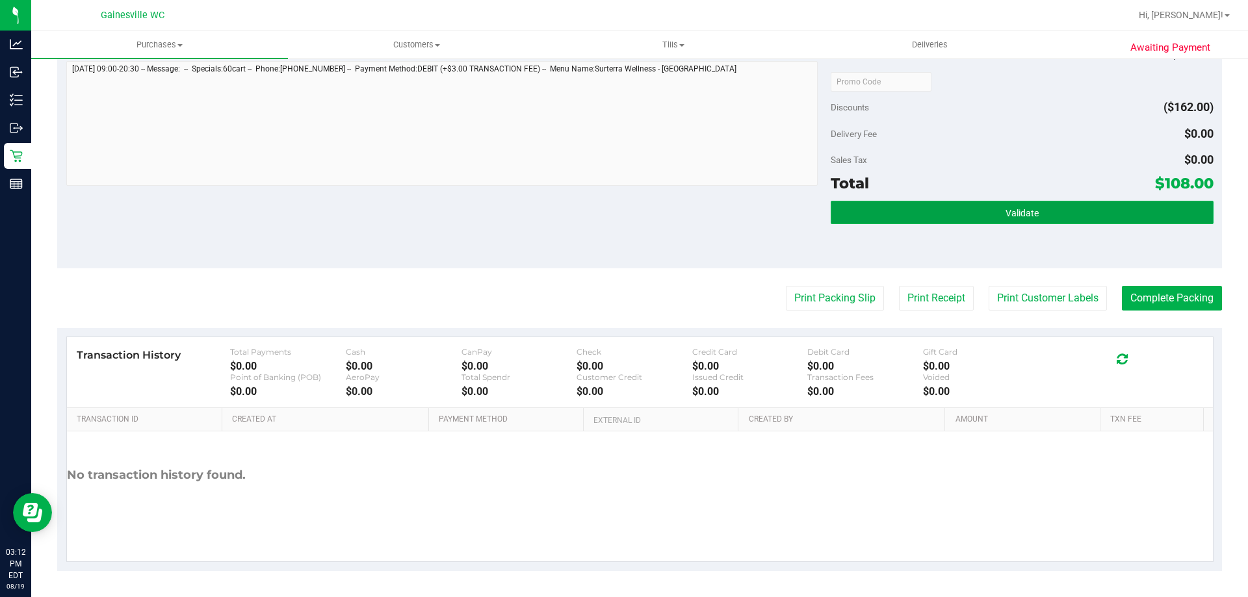
click at [982, 222] on button "Validate" at bounding box center [1021, 212] width 382 height 23
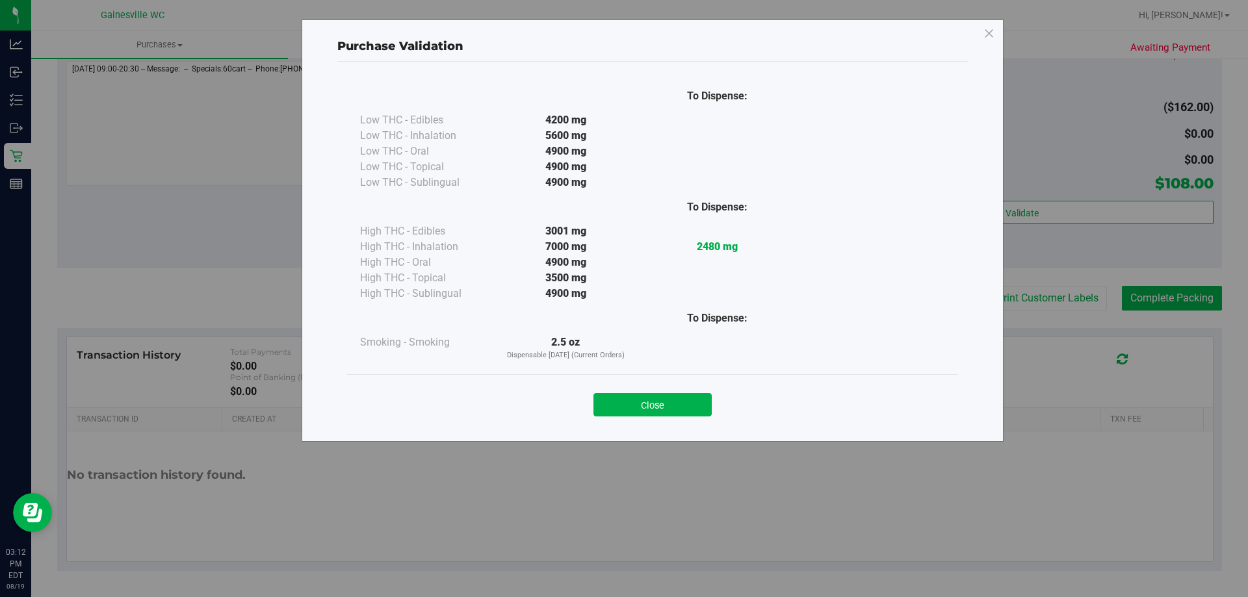
click at [668, 418] on div "Close" at bounding box center [652, 400] width 611 height 53
click at [670, 400] on button "Close" at bounding box center [652, 404] width 118 height 23
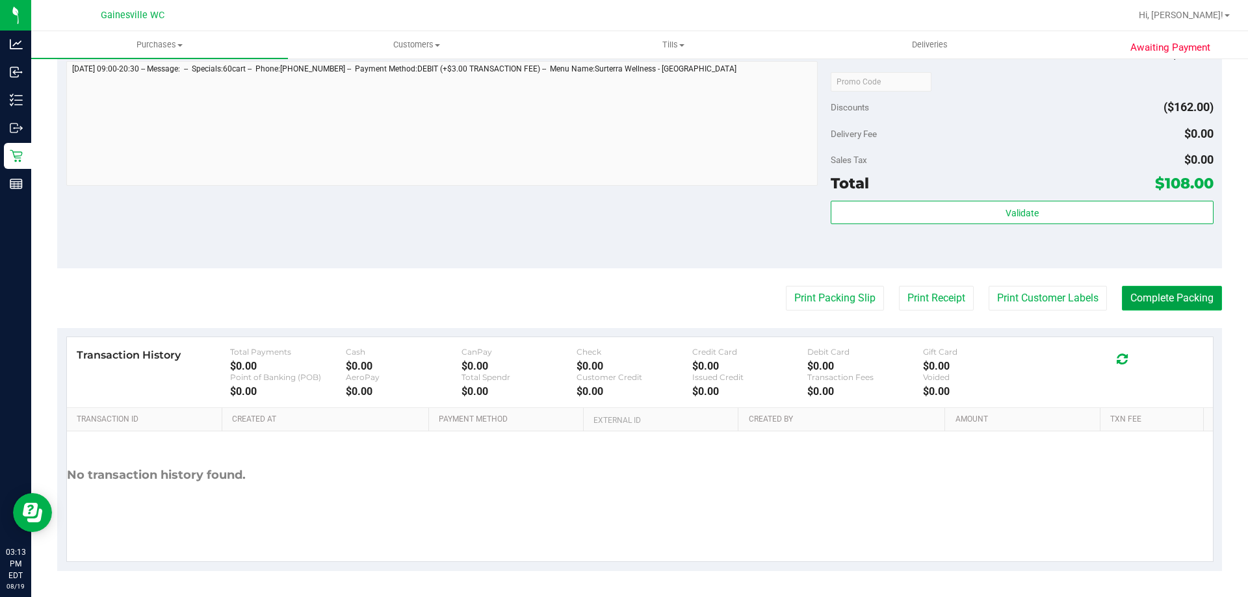
click at [1139, 298] on button "Complete Packing" at bounding box center [1172, 298] width 100 height 25
